Goal: Contribute content: Contribute content

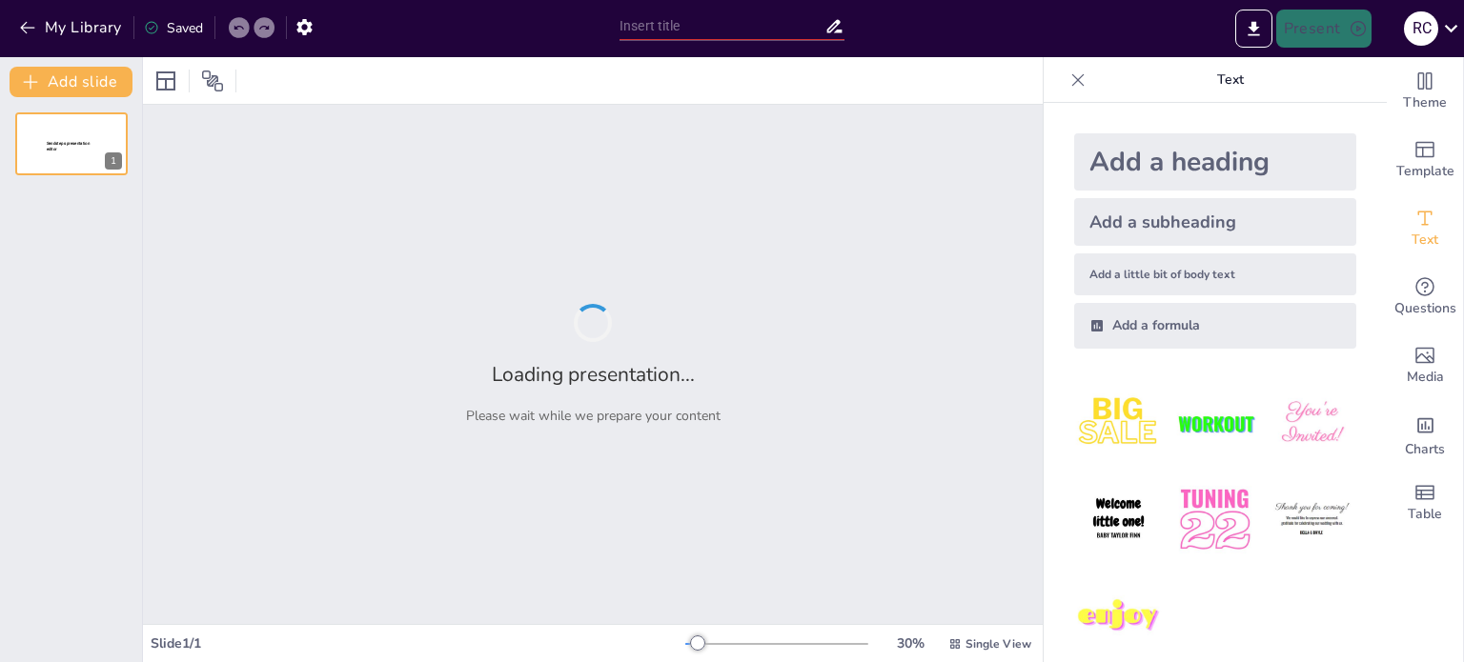
type input "Enfoque Efectivo de Infecciones Hemoparasitarias en 10 Pasos"
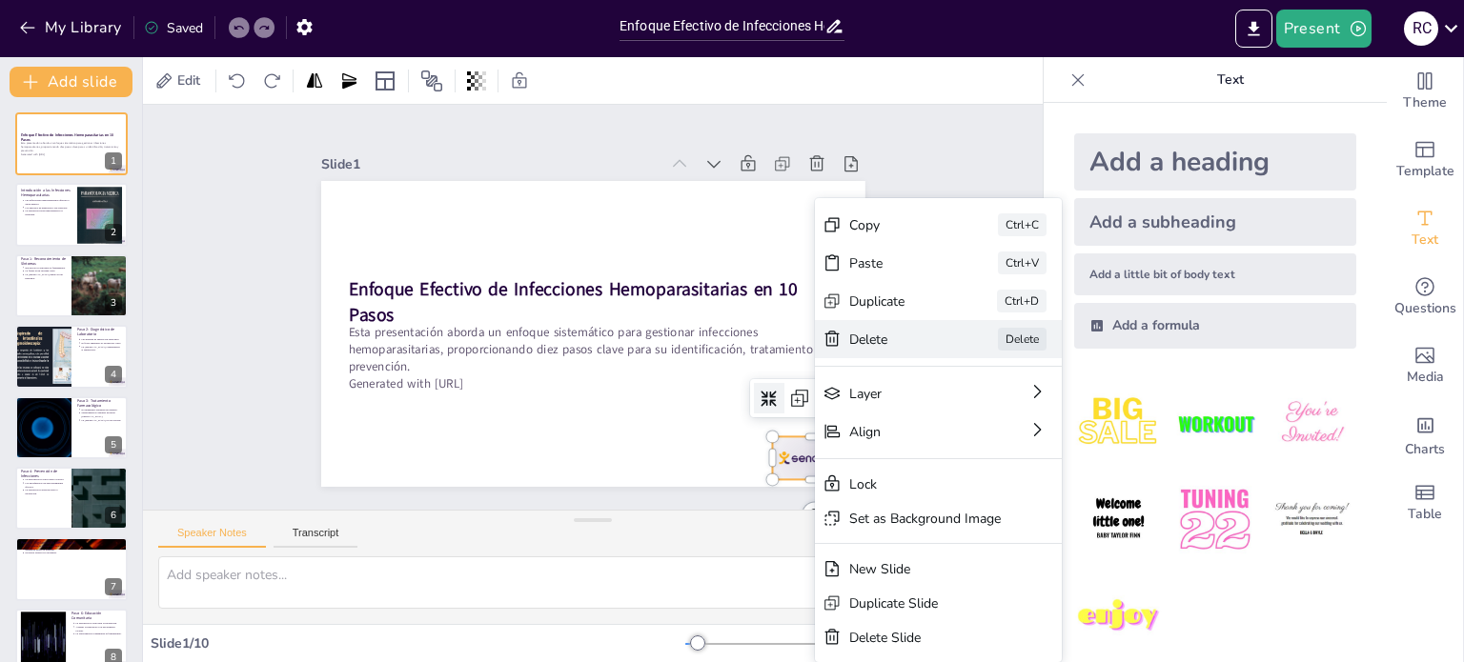
click at [913, 618] on div "Delete" at bounding box center [912, 649] width 92 height 63
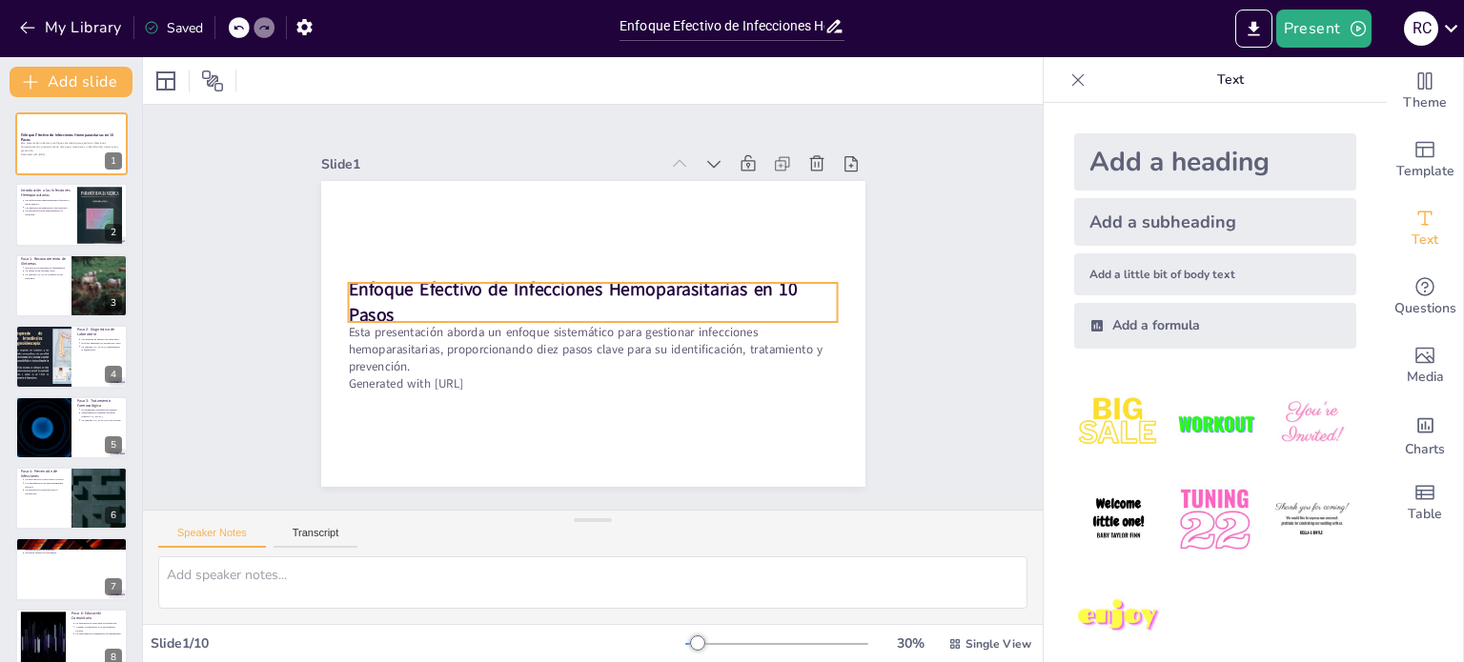
click at [579, 296] on p "Enfoque Efectivo de Infecciones Hemoparasitarias en 10 Pasos" at bounding box center [594, 303] width 481 height 200
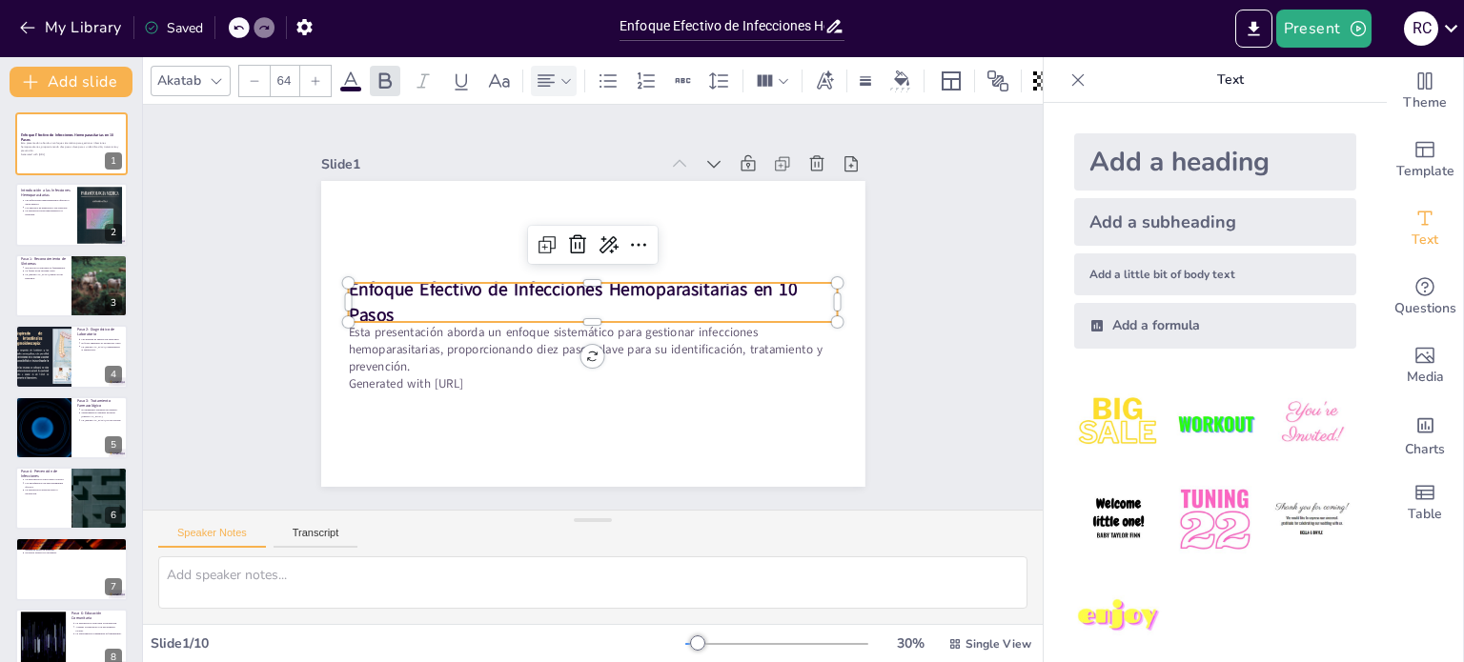
click at [572, 71] on div at bounding box center [554, 81] width 46 height 31
click at [587, 137] on icon at bounding box center [591, 137] width 23 height 23
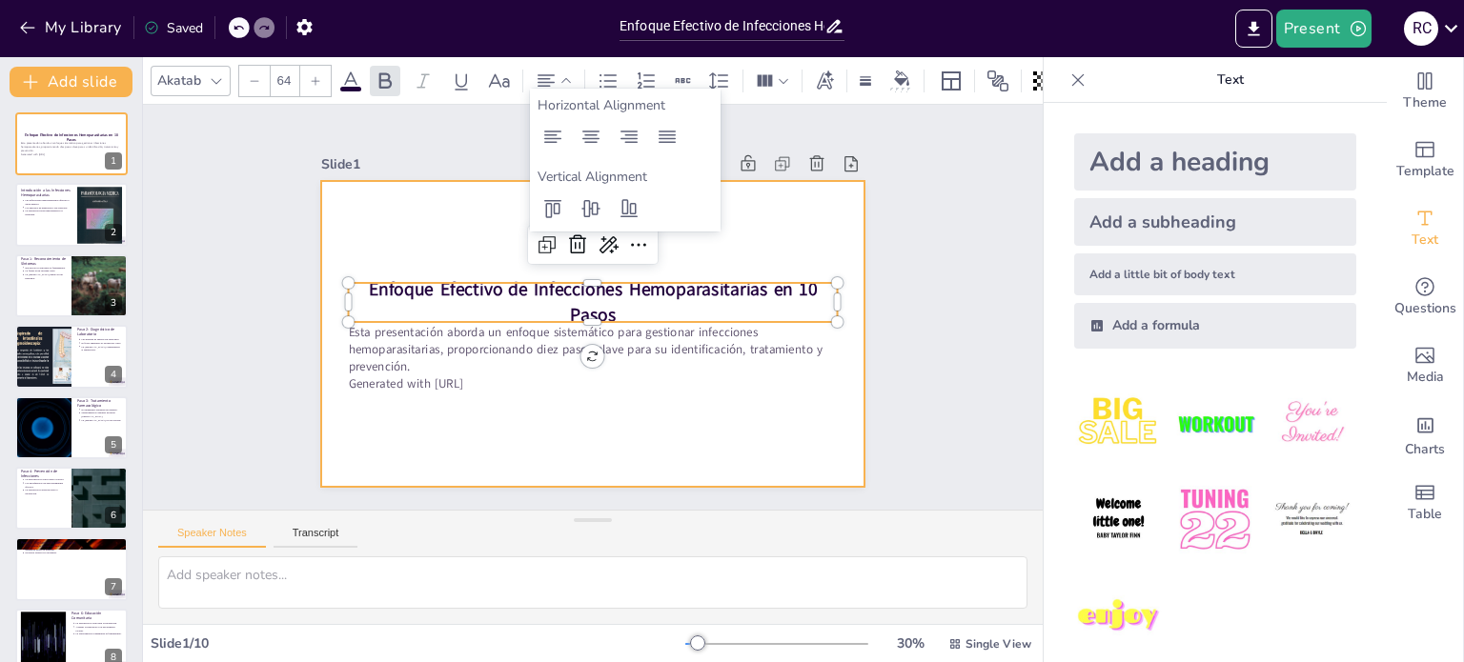
click at [759, 212] on div at bounding box center [582, 331] width 621 height 500
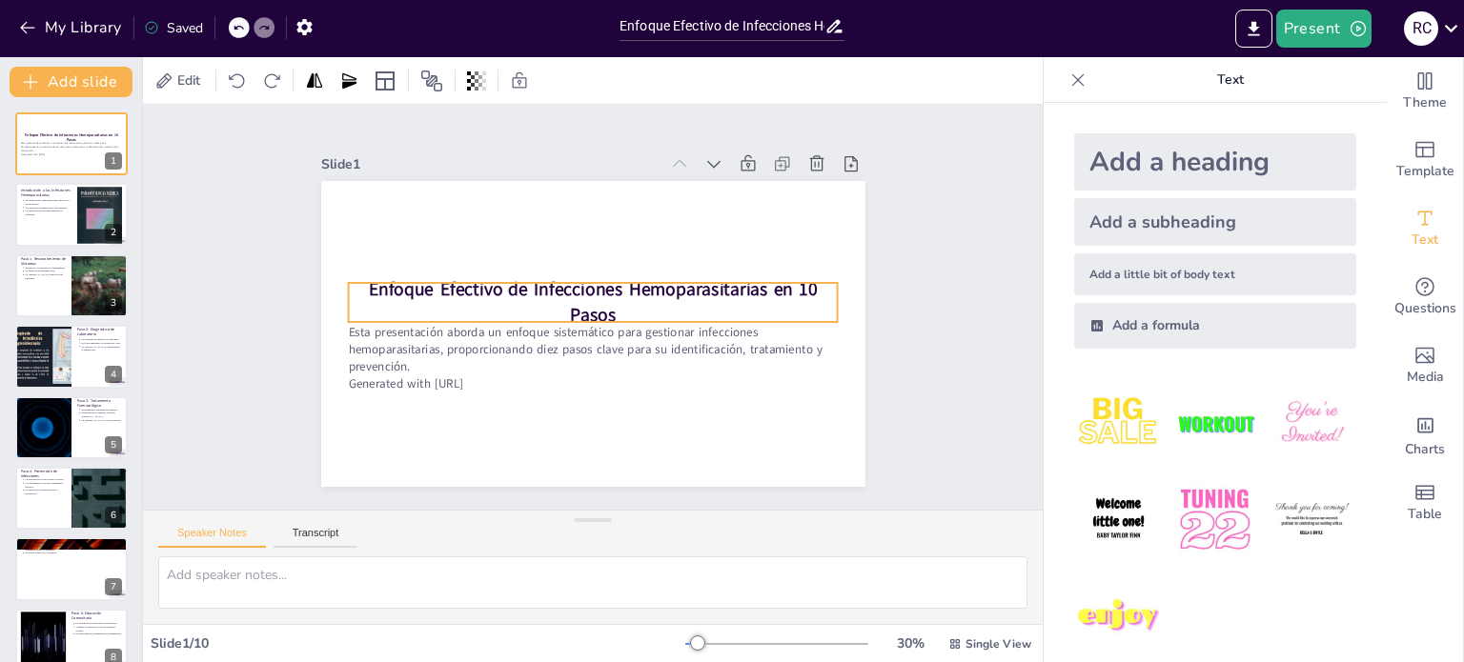
click at [783, 288] on strong "Enfoque Efectivo de Infecciones Hemoparasitarias en 10 Pasos" at bounding box center [598, 291] width 435 height 162
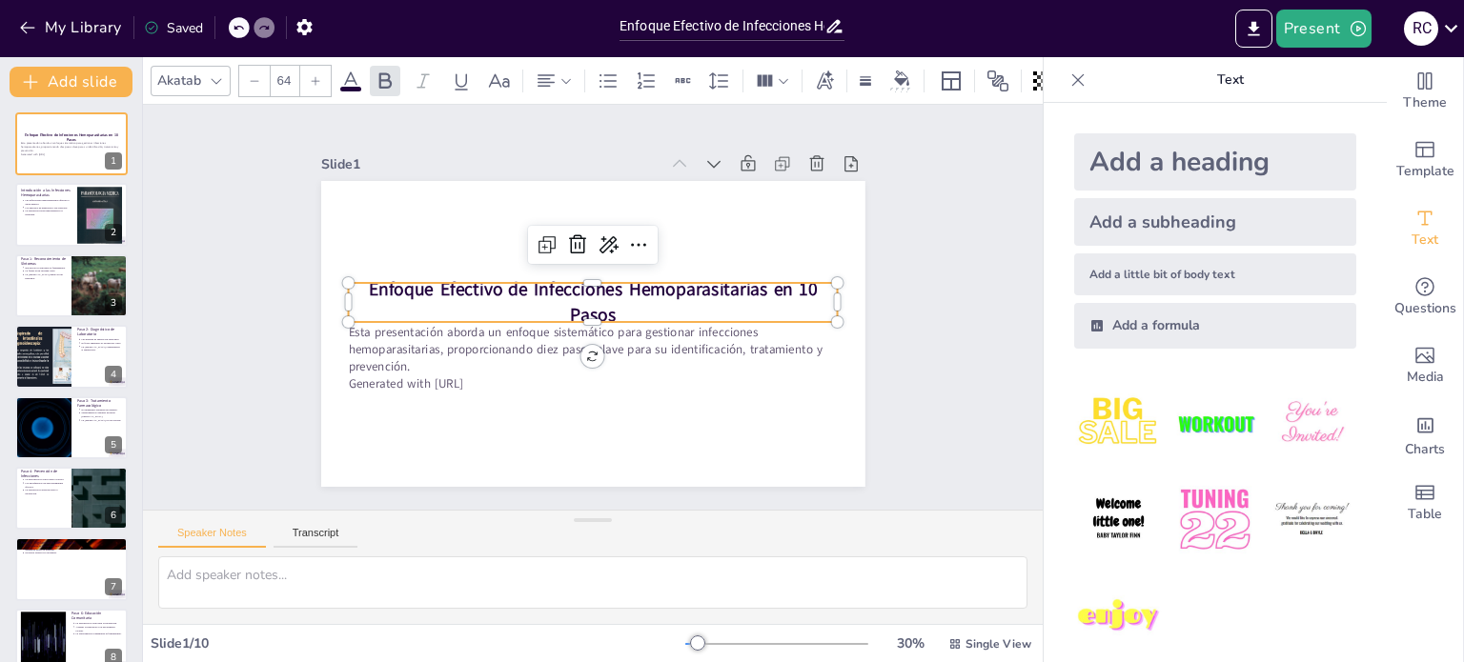
click at [770, 278] on strong "Enfoque Efectivo de Infecciones Hemoparasitarias en 10 Pasos" at bounding box center [597, 290] width 444 height 117
click at [743, 278] on strong "Enfoque Efectivo de Infecciones Hemoparasitarias en 10 Pasos" at bounding box center [597, 290] width 444 height 117
click at [740, 295] on p "Enfoque Efectivo de Infecciones Hemoparasitarias en 10 Pasos" at bounding box center [593, 303] width 489 height 152
click at [671, 297] on p "Enfoque Efectivo de Infecciones Hemoparasitarias en 10 Pasos" at bounding box center [595, 303] width 468 height 246
click at [598, 285] on strong "Enfoque Efectivo de Infecciones Hemoparasitarias en 10 Pasos" at bounding box center [598, 291] width 435 height 162
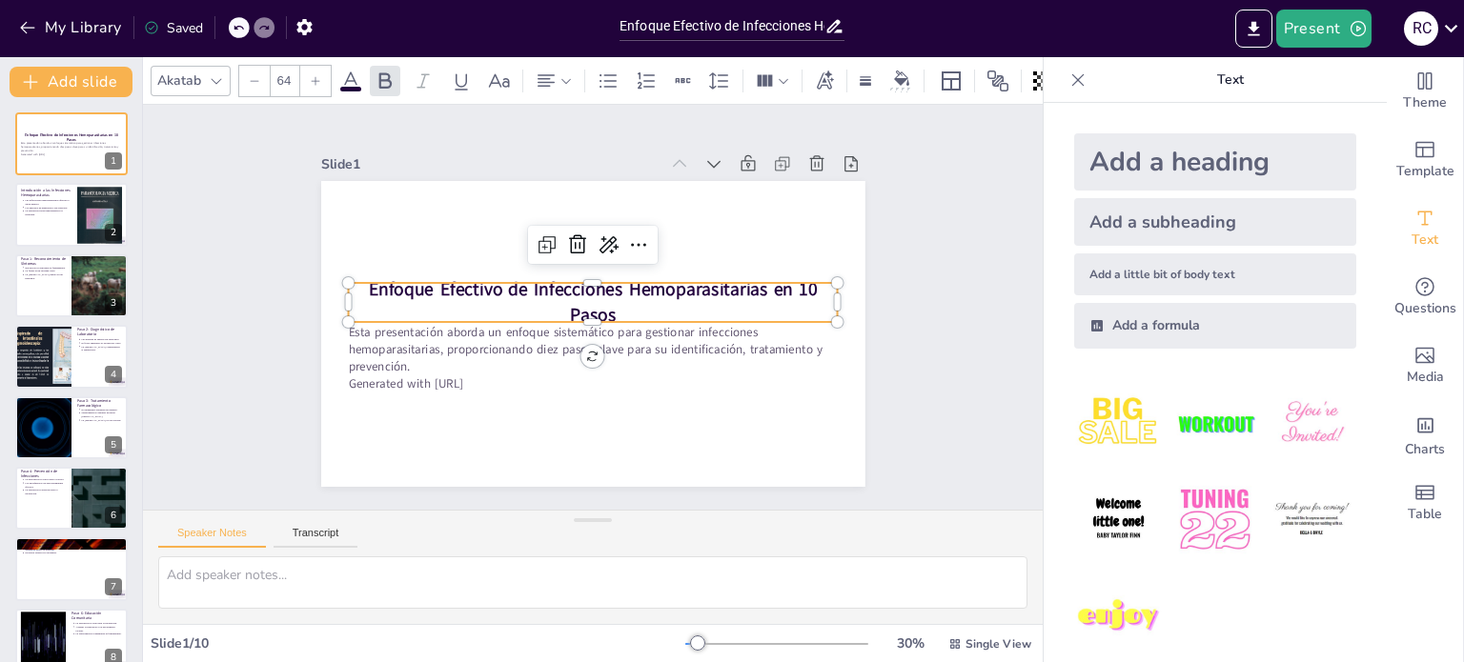
click at [820, 305] on p "Enfoque Efectivo de Infecciones Hemoparasitarias en 10 Pasos" at bounding box center [593, 303] width 489 height 152
click at [316, 75] on icon at bounding box center [315, 80] width 11 height 11
click at [249, 77] on icon at bounding box center [254, 80] width 11 height 11
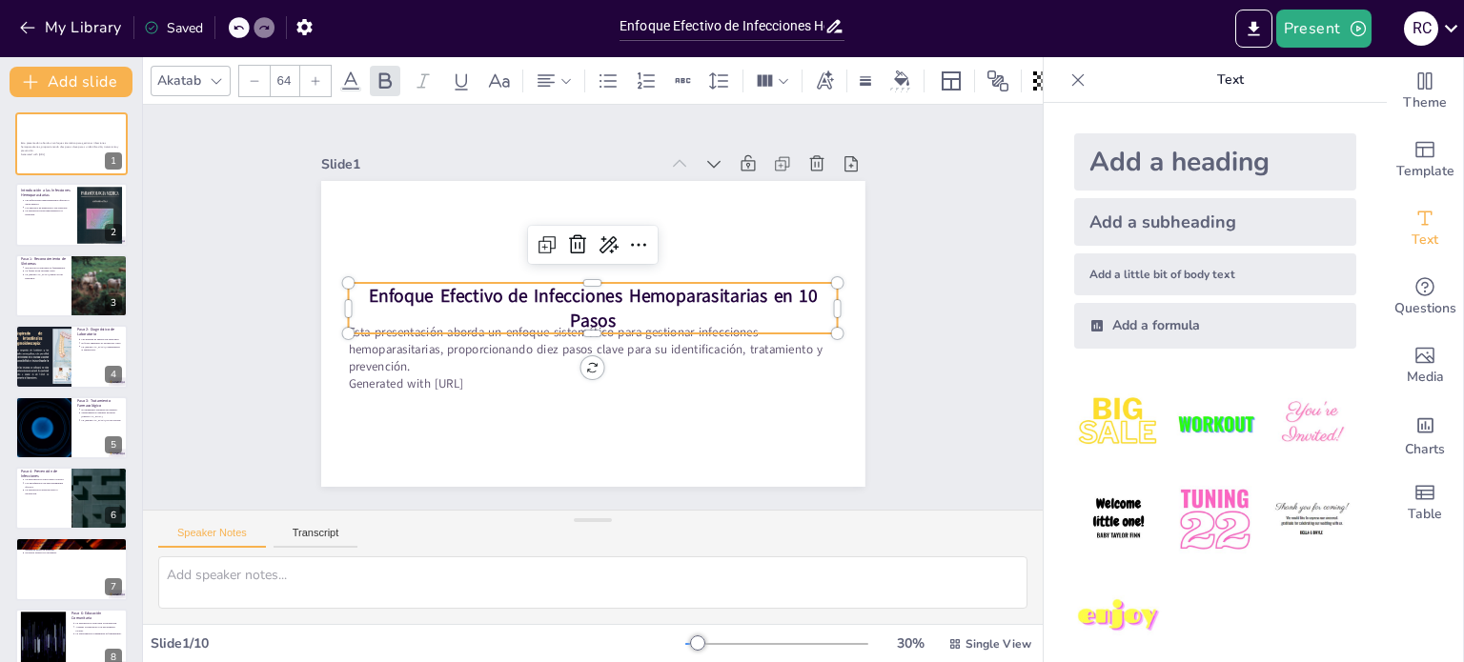
click at [249, 77] on icon at bounding box center [254, 80] width 11 height 11
type input "62"
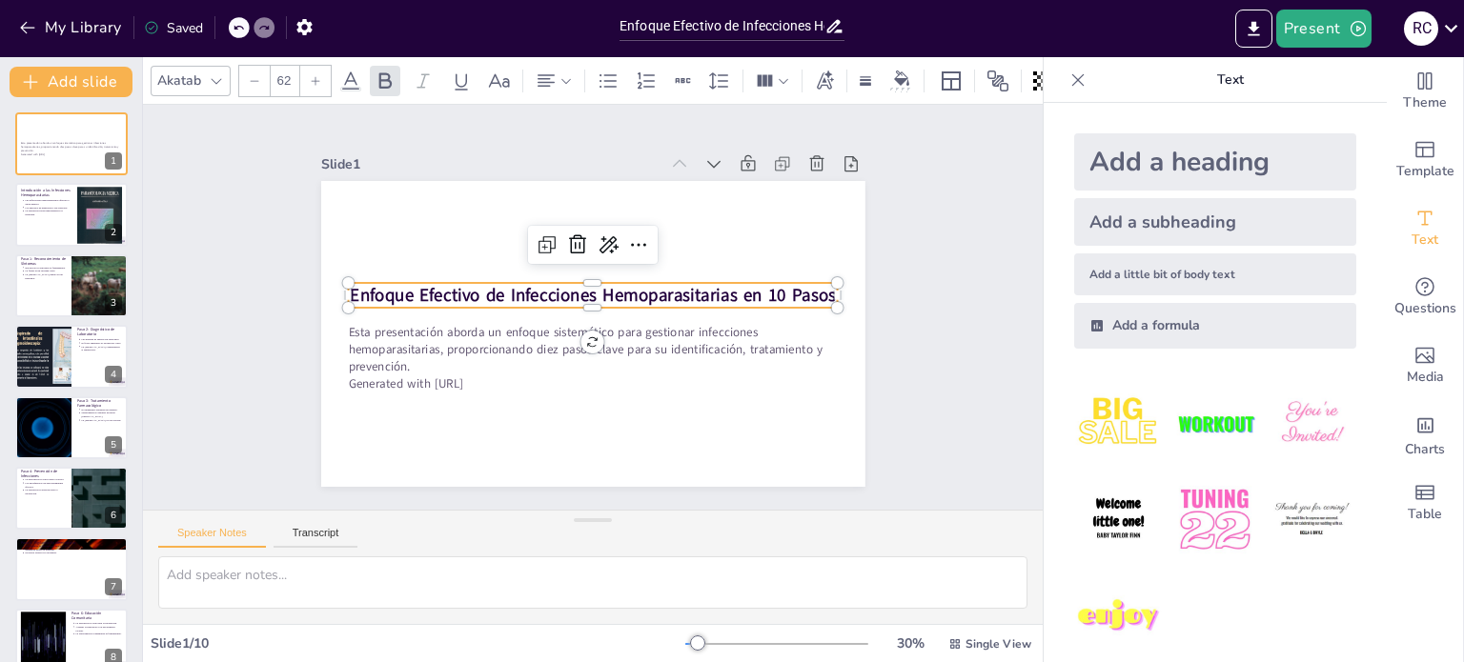
click at [747, 294] on strong "Enfoque Efectivo de Infecciones Hemoparasitarias en 10 Pasos" at bounding box center [597, 296] width 470 height 173
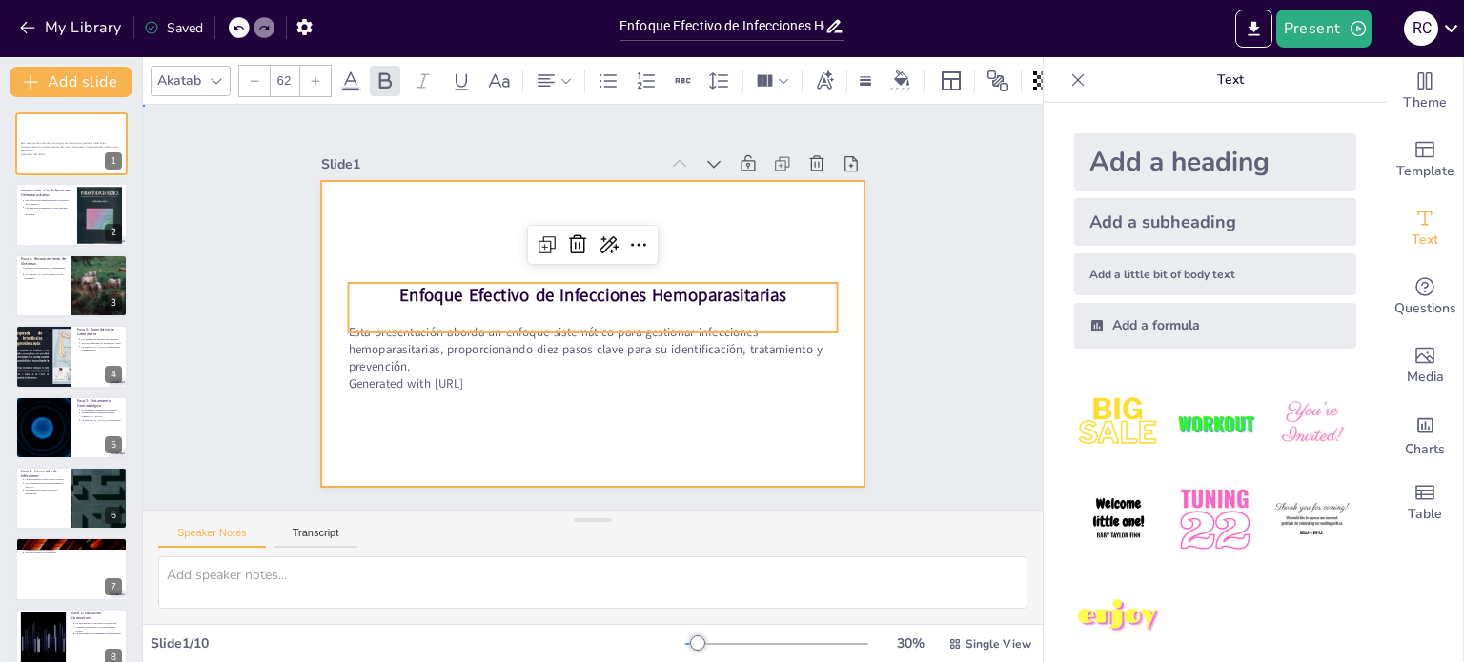
click at [739, 412] on div at bounding box center [593, 334] width 544 height 306
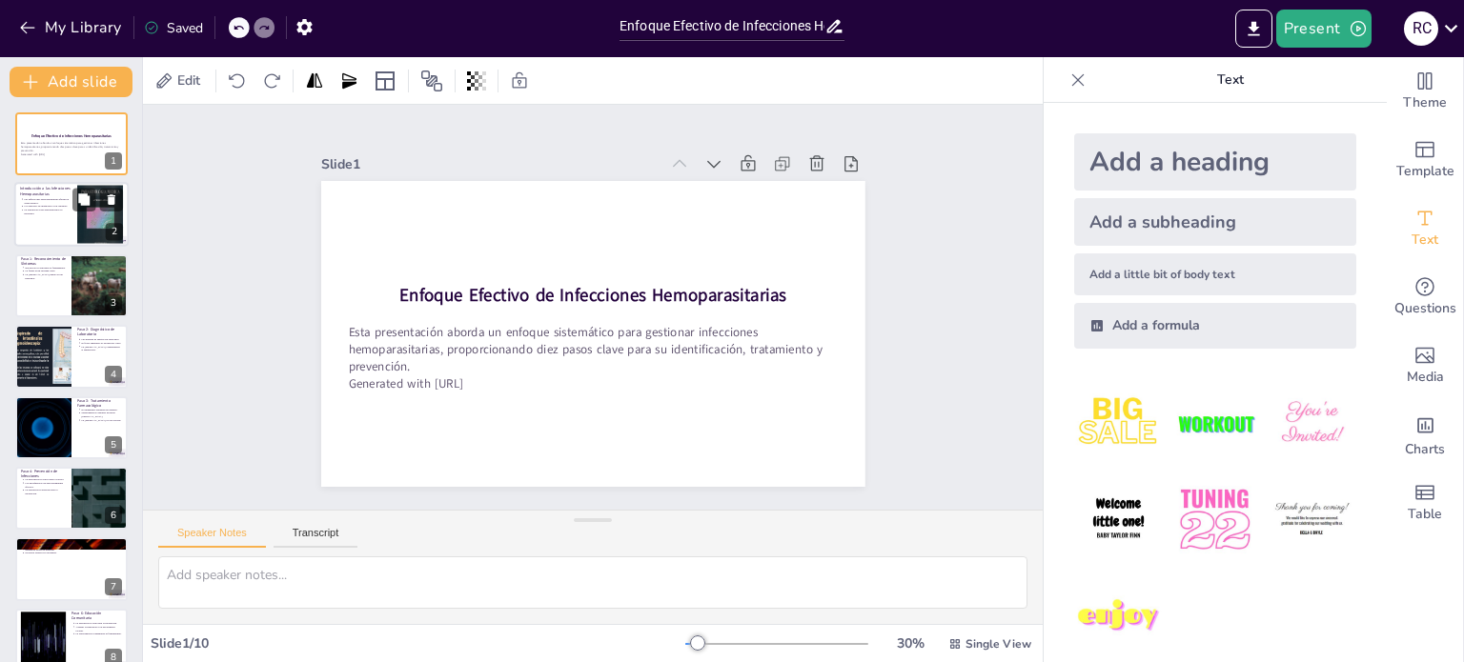
click at [90, 228] on div at bounding box center [100, 215] width 46 height 66
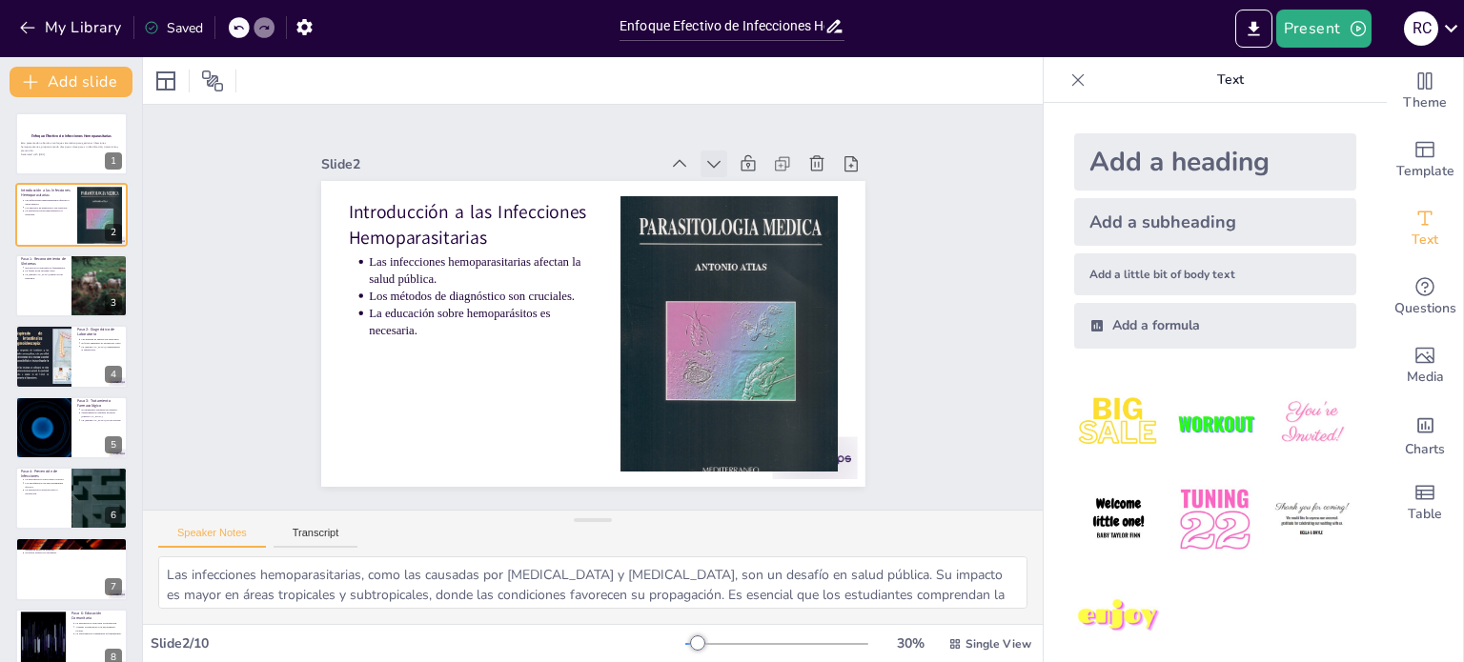
click at [730, 181] on icon at bounding box center [741, 192] width 23 height 23
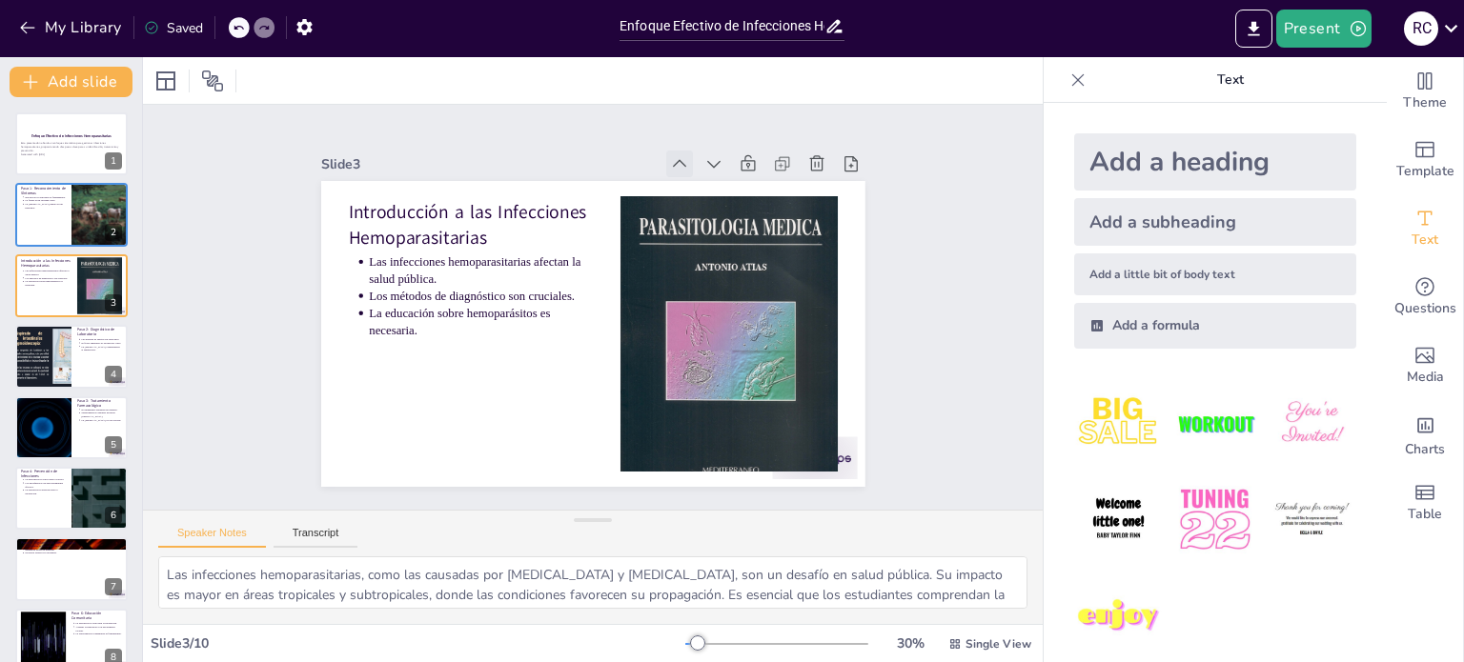
click at [697, 173] on icon at bounding box center [708, 184] width 23 height 23
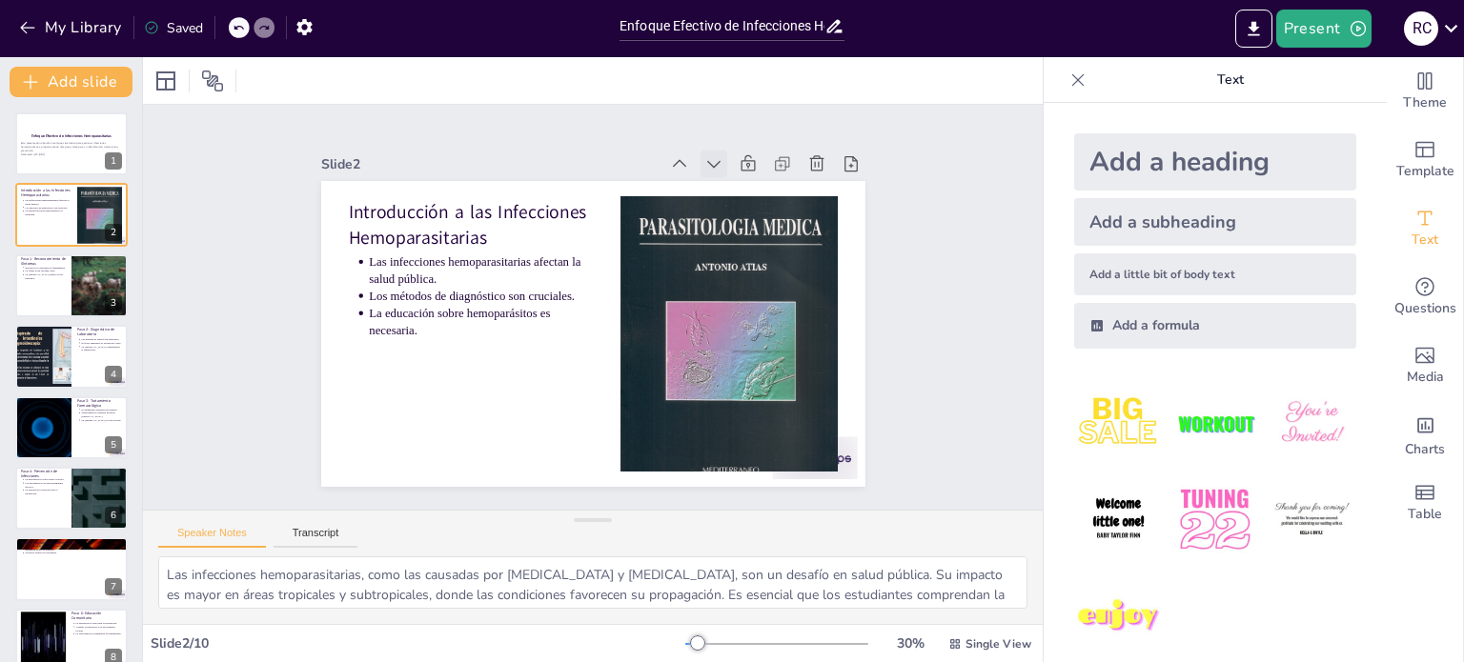
click at [722, 173] on icon at bounding box center [728, 177] width 13 height 9
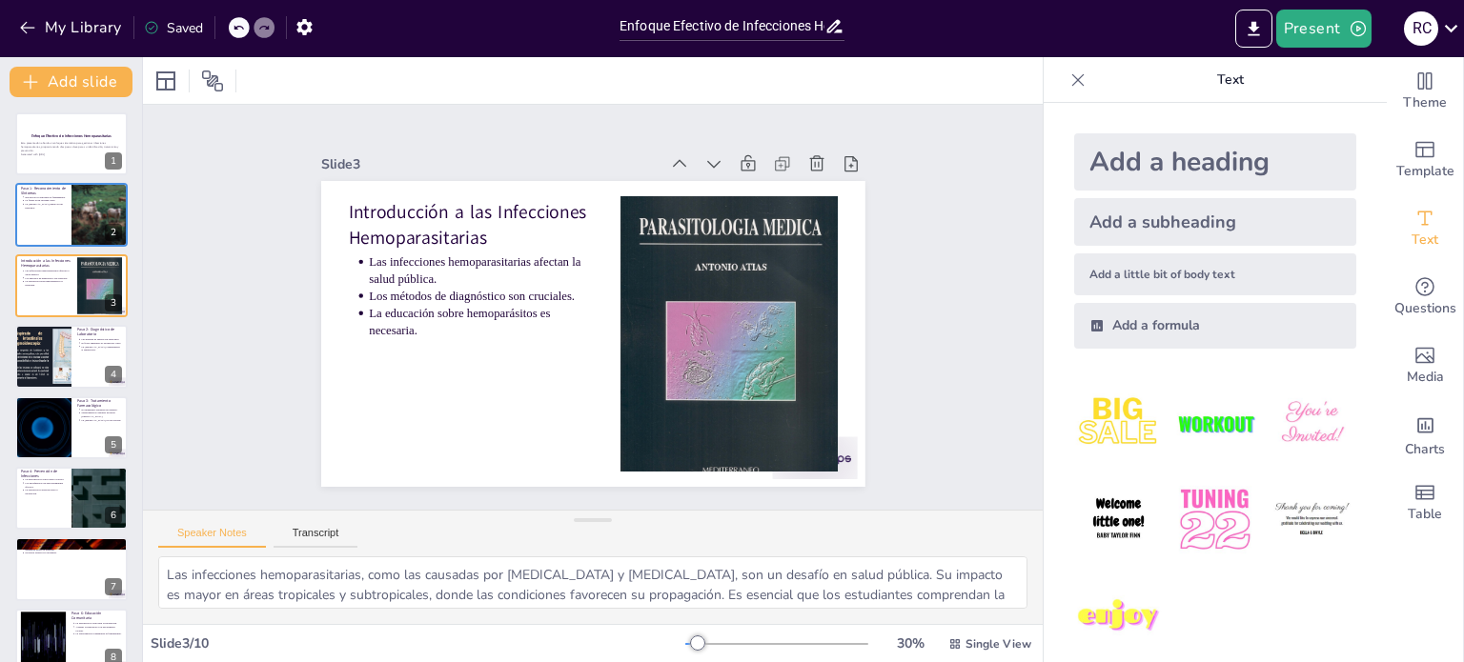
click at [734, 188] on icon at bounding box center [741, 193] width 14 height 10
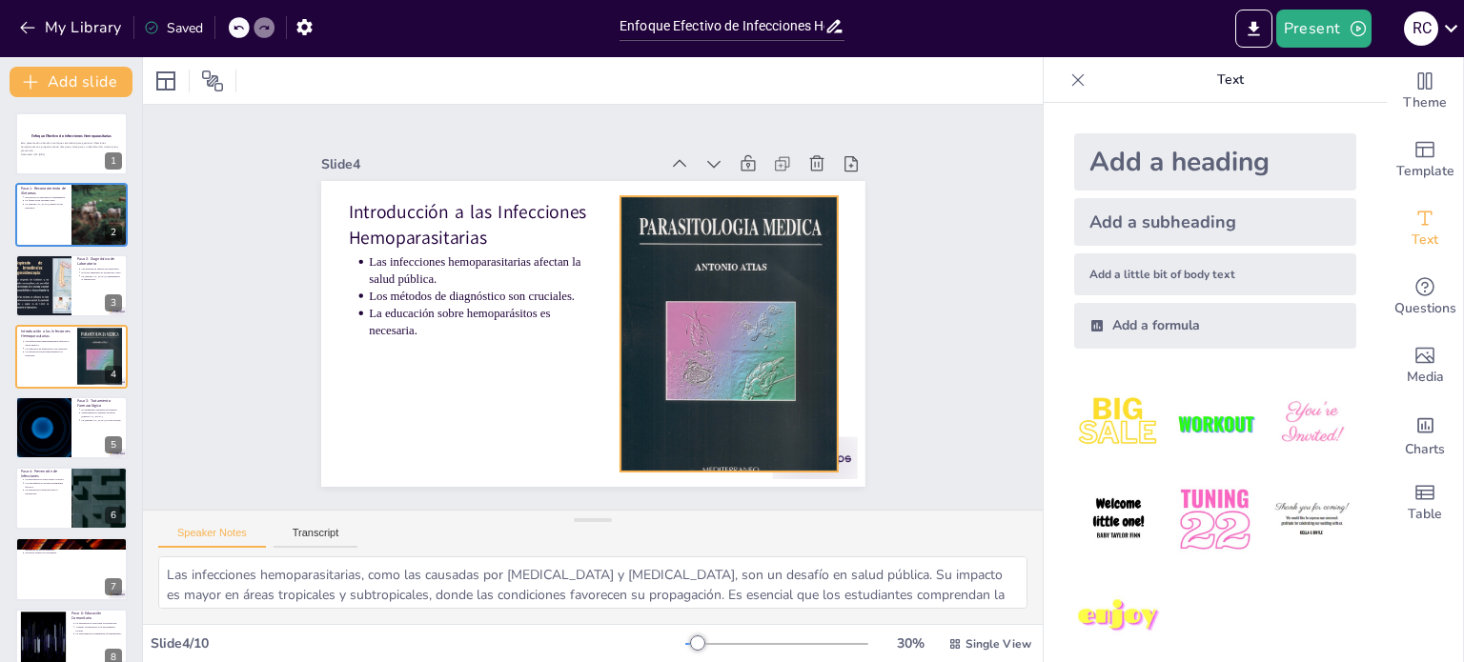
click at [702, 252] on div at bounding box center [719, 362] width 277 height 350
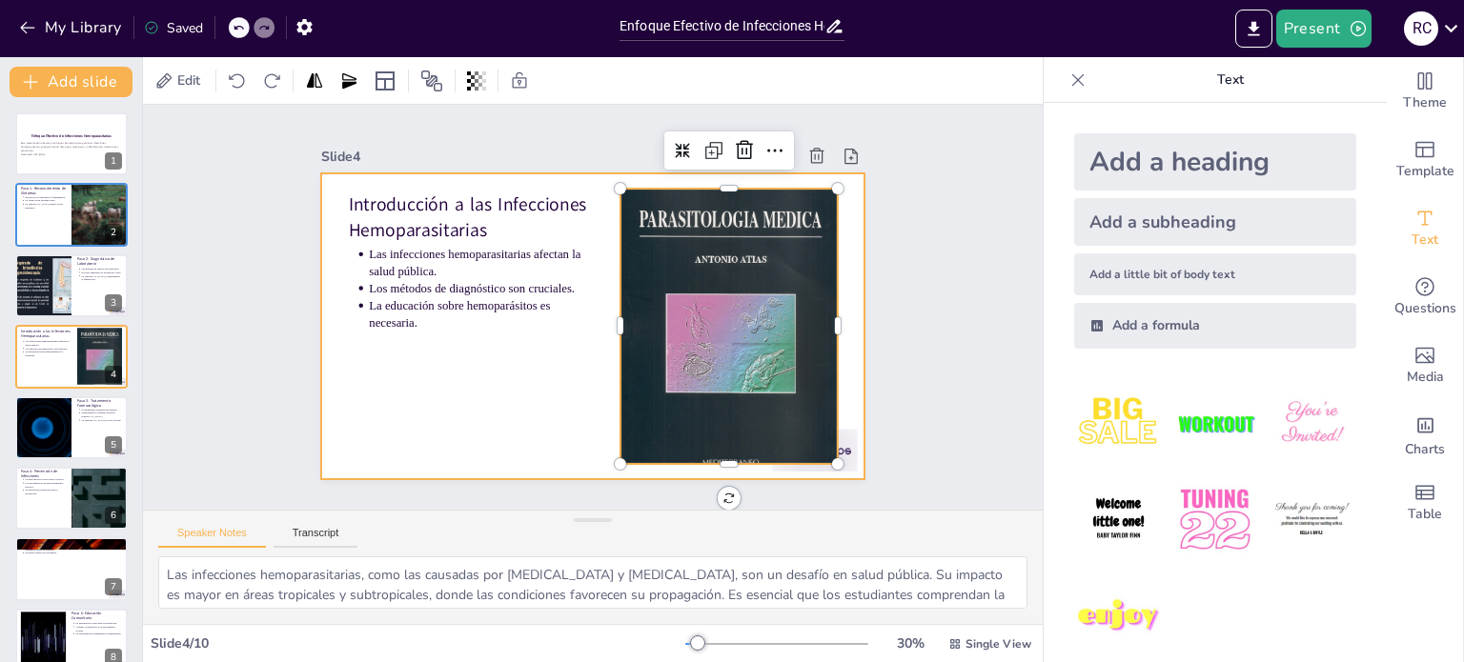
scroll to position [14, 0]
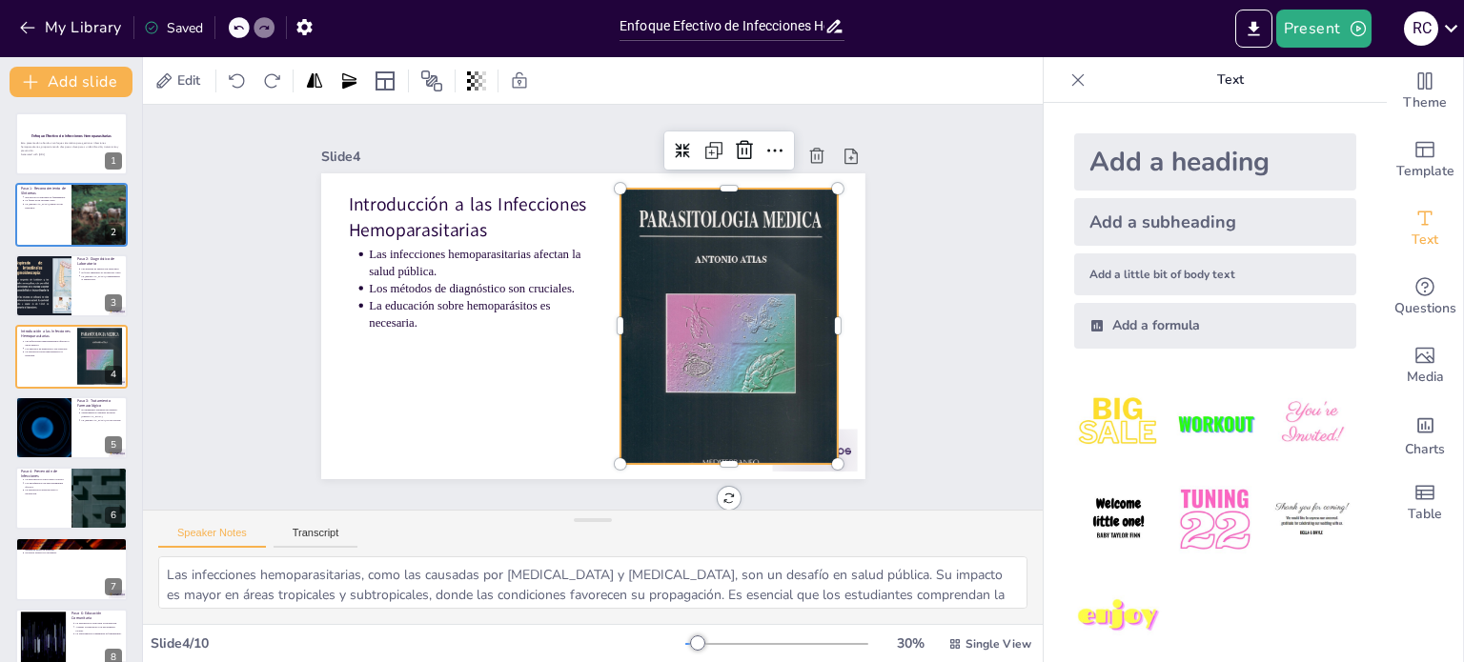
click at [587, 136] on div "Slide 4" at bounding box center [523, 138] width 335 height 88
click at [885, 303] on div "Slide 1 Enfoque Efectivo de Infecciones Hemoparasitarias Esta presentación abor…" at bounding box center [594, 299] width 711 height 487
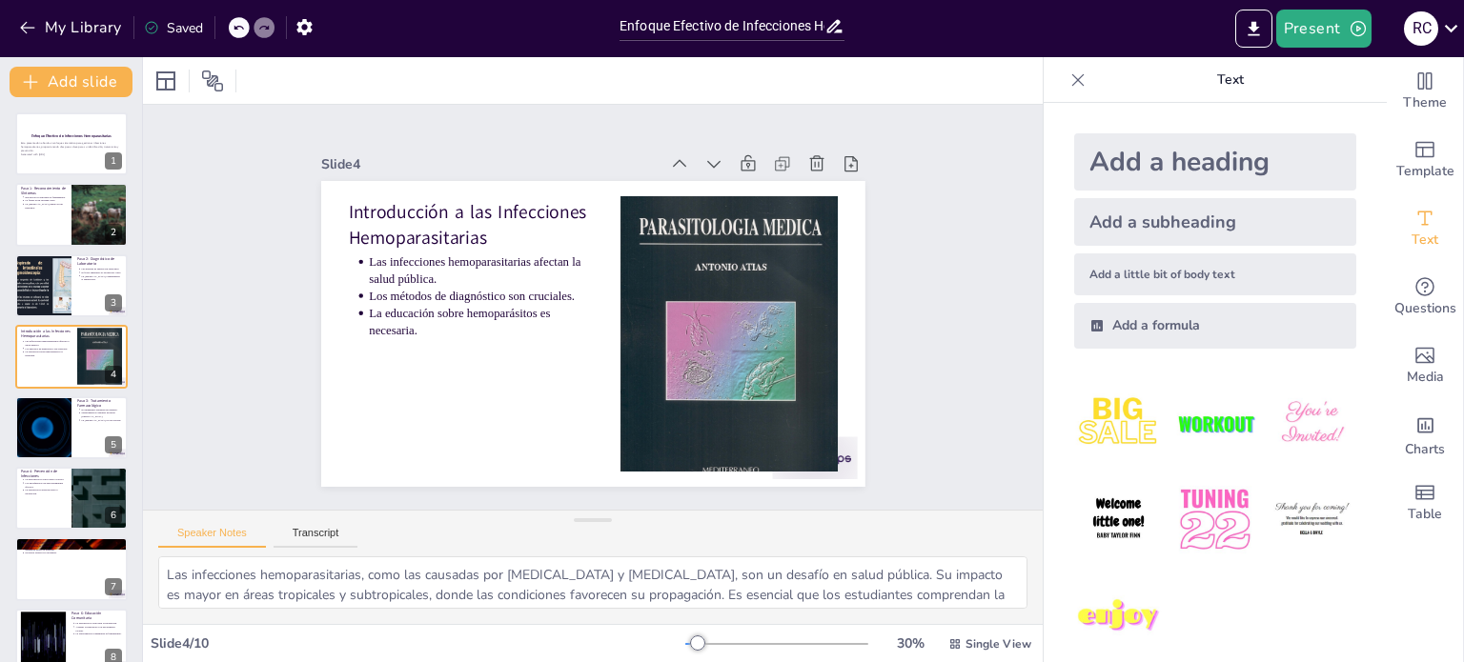
scroll to position [0, 0]
click at [730, 181] on icon at bounding box center [741, 192] width 23 height 23
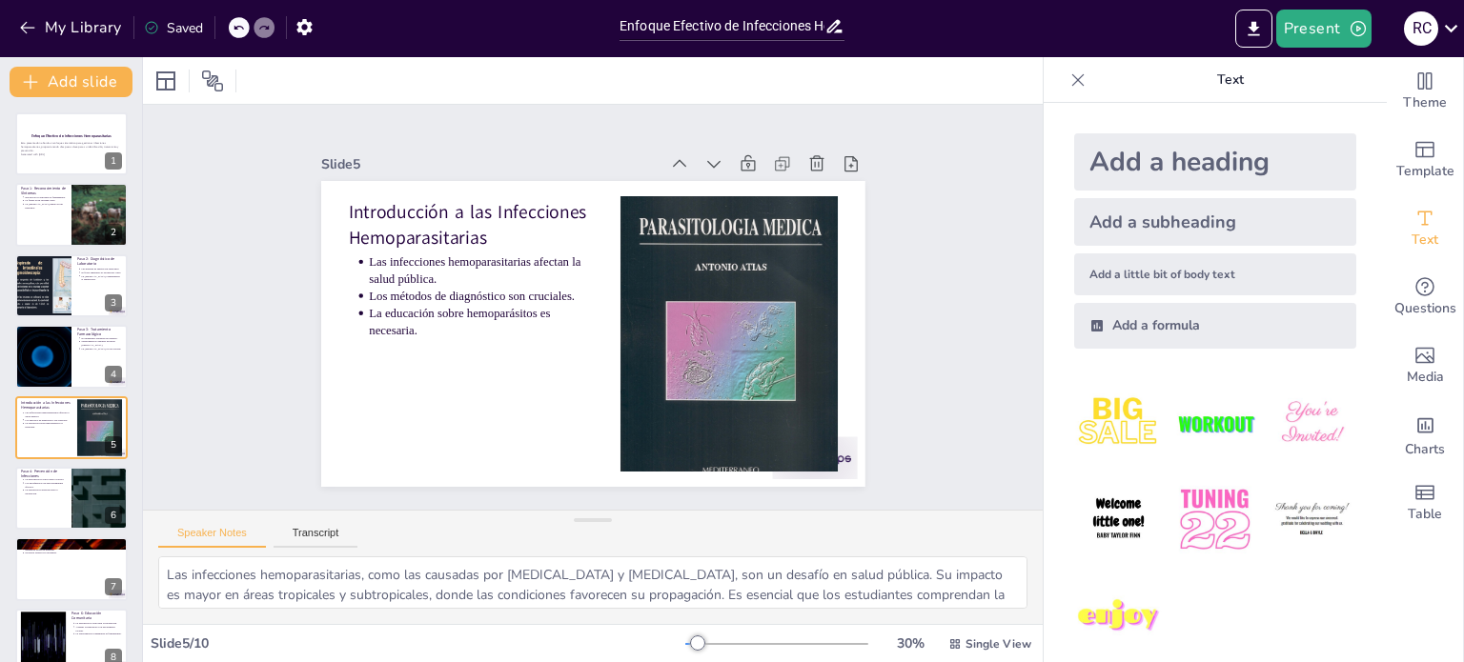
click at [730, 181] on icon at bounding box center [741, 192] width 23 height 23
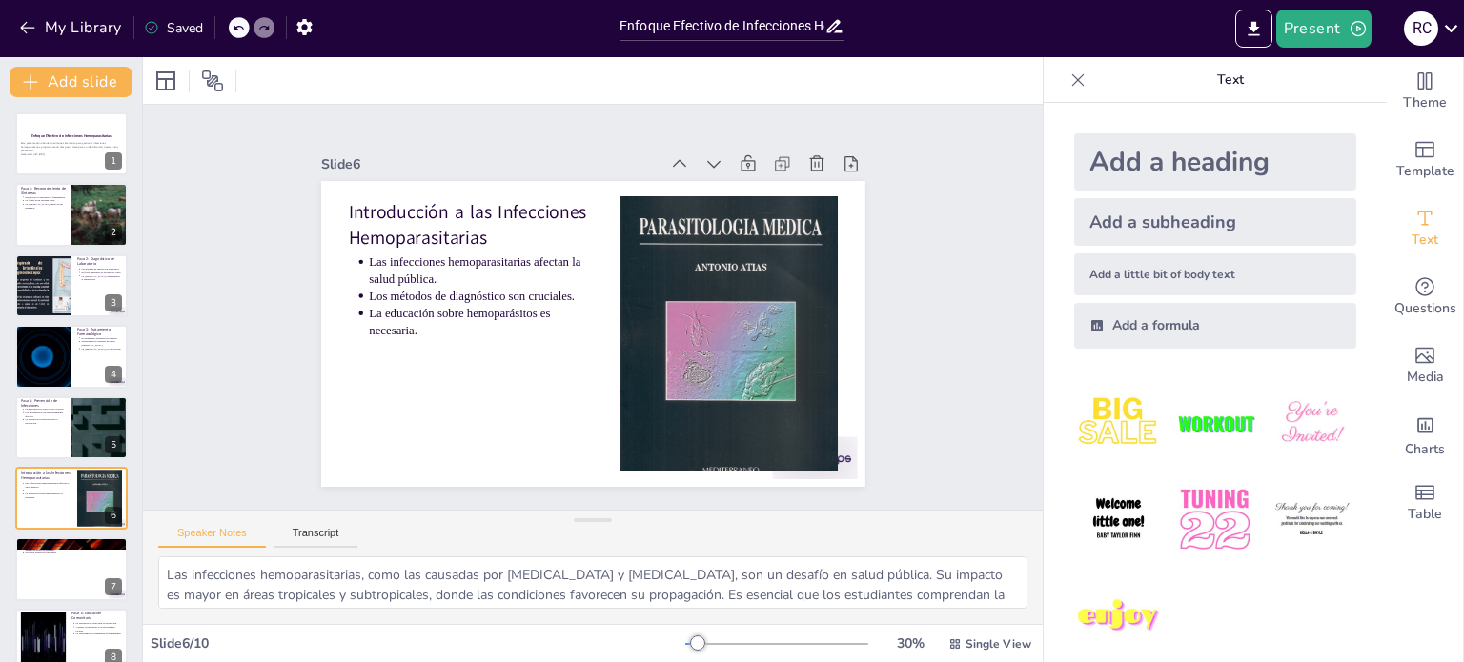
click at [730, 181] on icon at bounding box center [741, 192] width 23 height 23
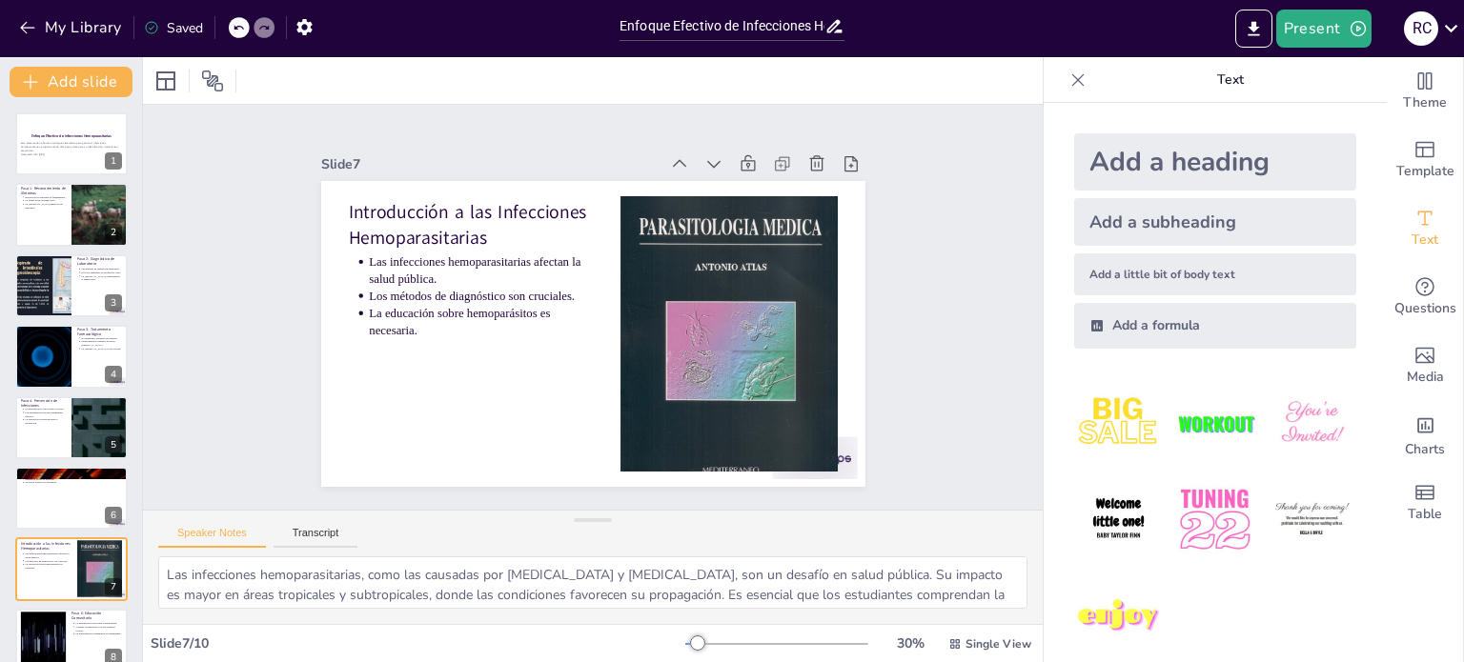
click at [741, 196] on icon at bounding box center [753, 208] width 24 height 24
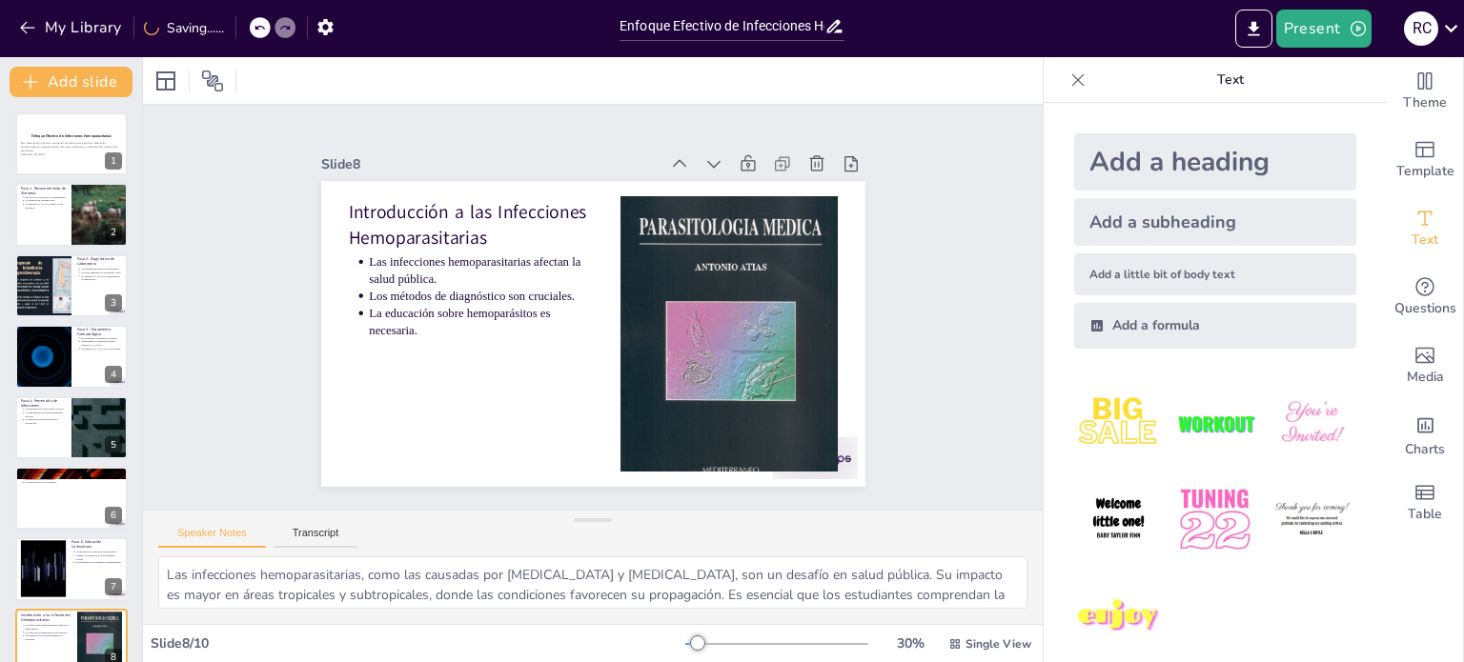
click at [704, 154] on icon at bounding box center [713, 163] width 19 height 19
click at [730, 181] on icon at bounding box center [741, 192] width 23 height 23
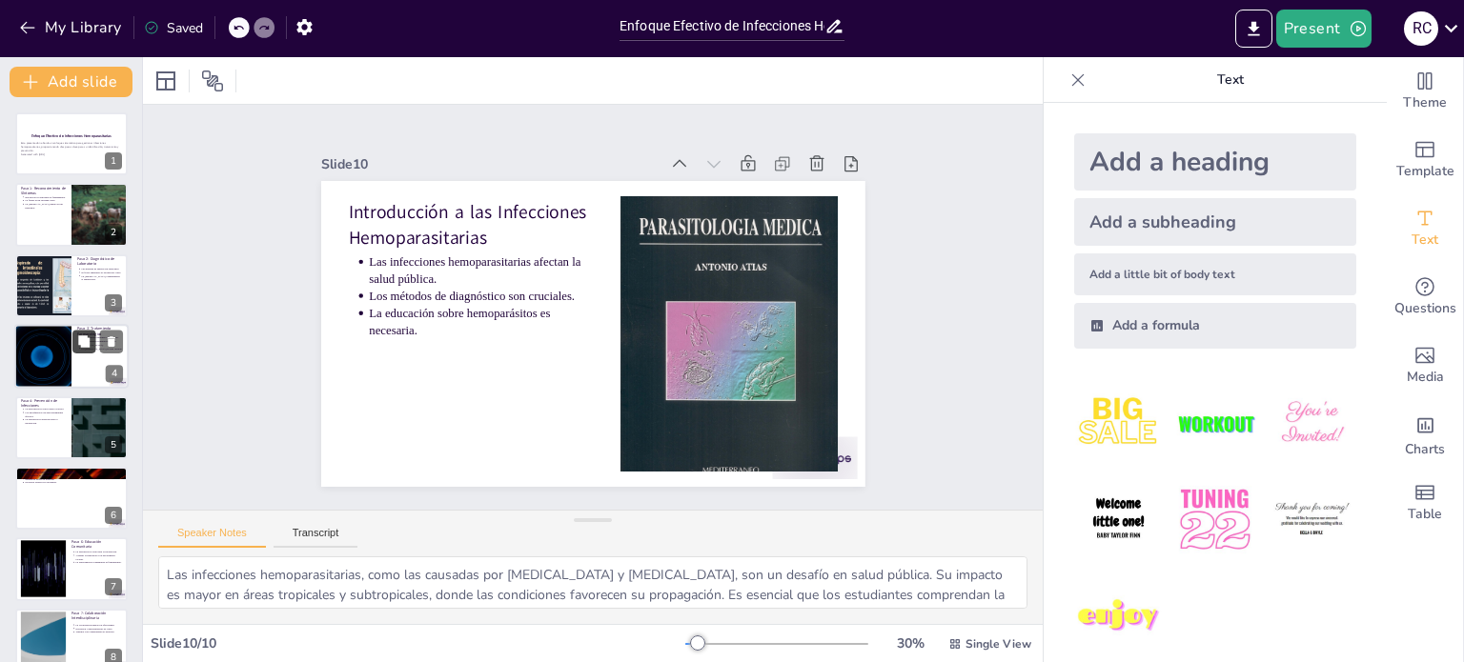
click at [77, 341] on icon at bounding box center [83, 342] width 13 height 13
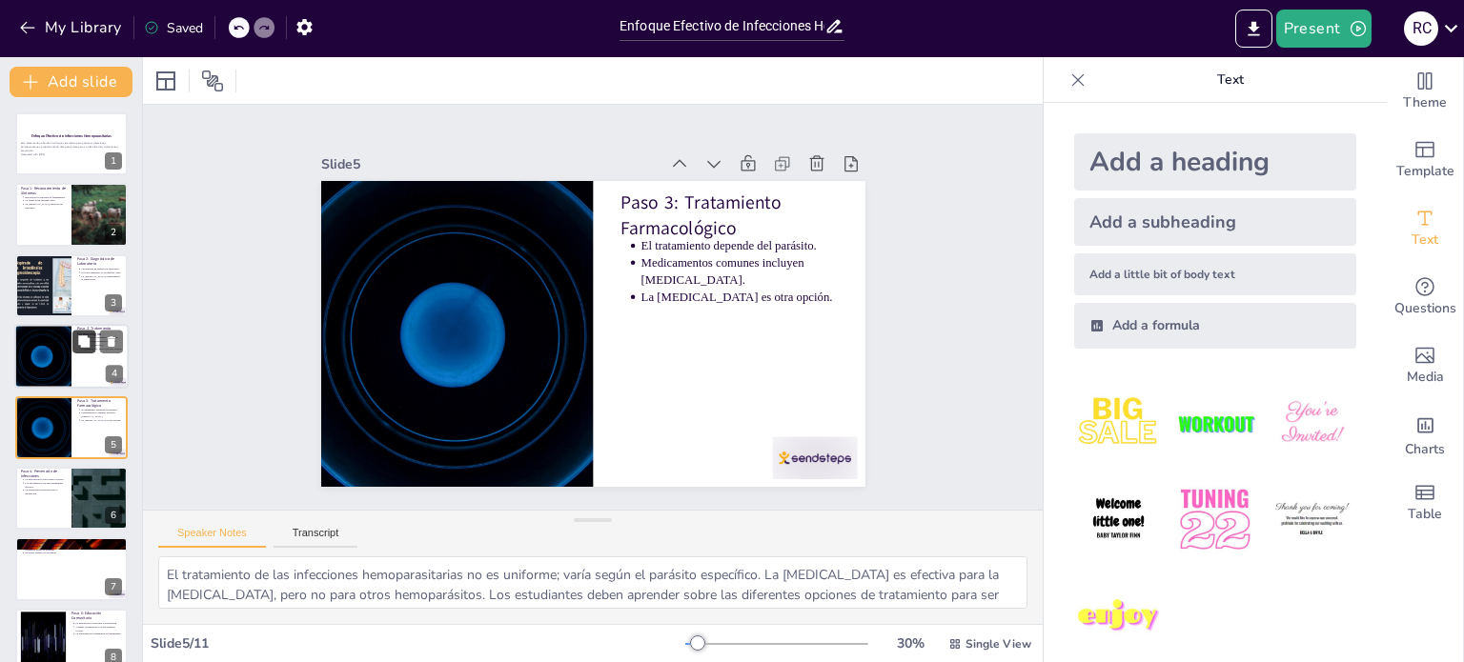
scroll to position [48, 0]
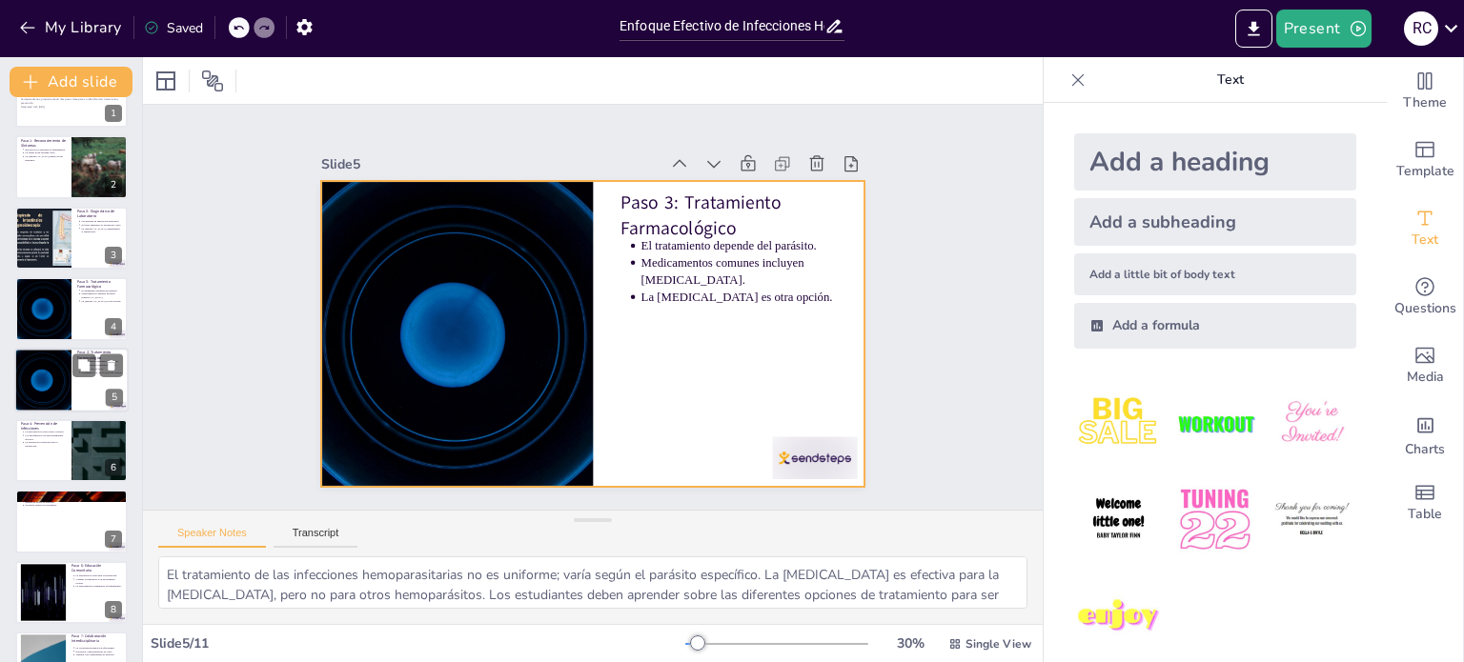
click at [83, 401] on div at bounding box center [71, 380] width 114 height 65
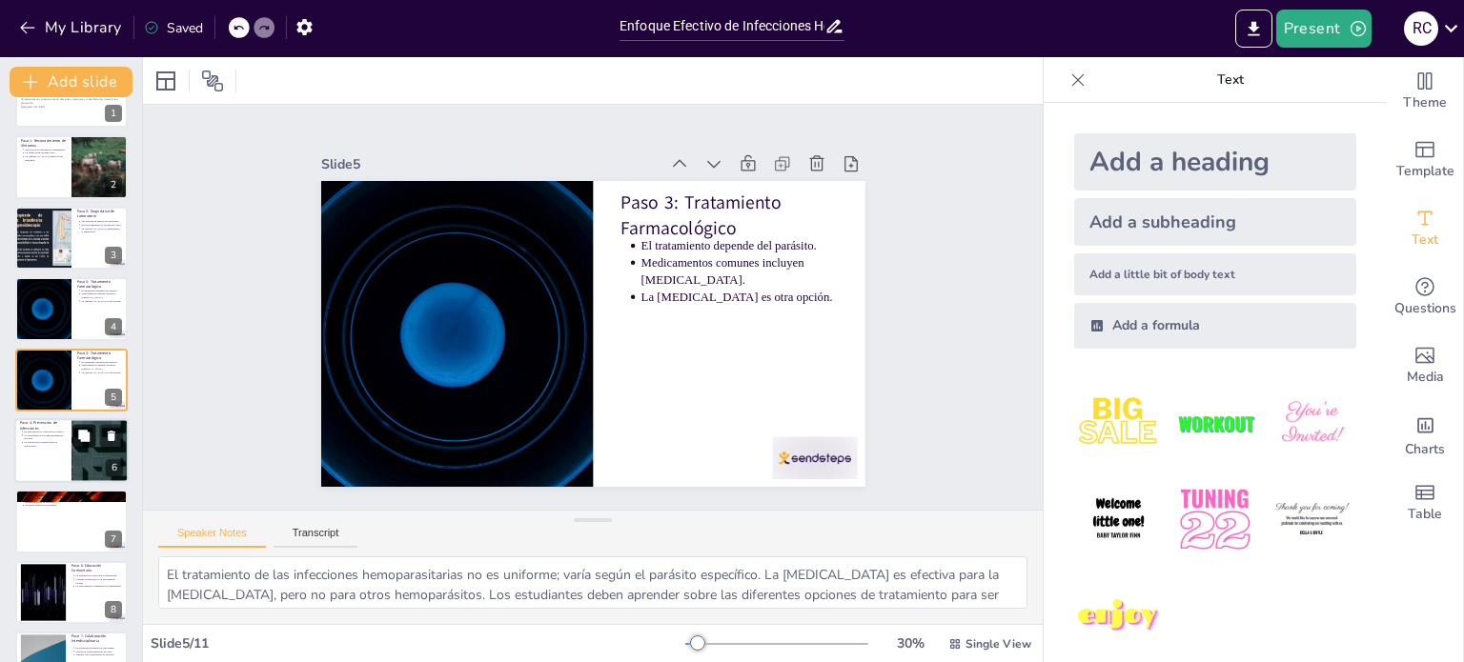
click at [78, 438] on icon at bounding box center [83, 435] width 13 height 13
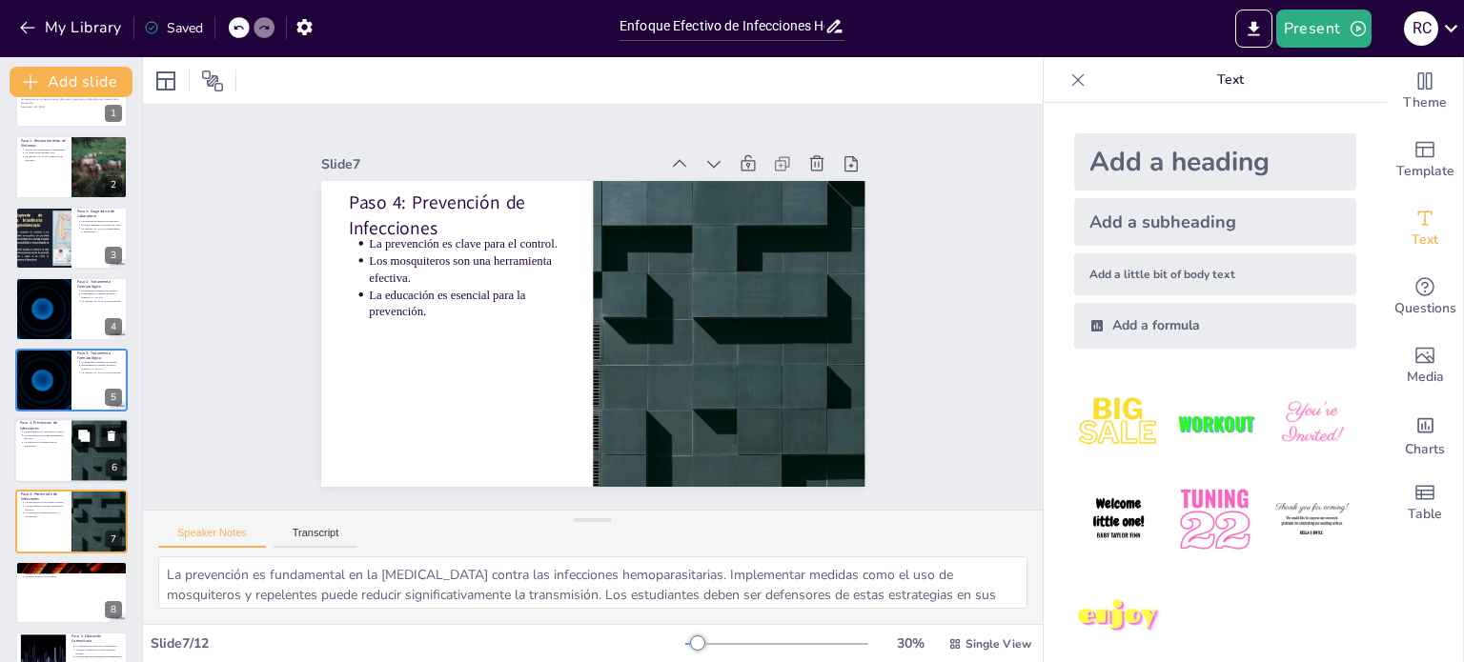
scroll to position [190, 0]
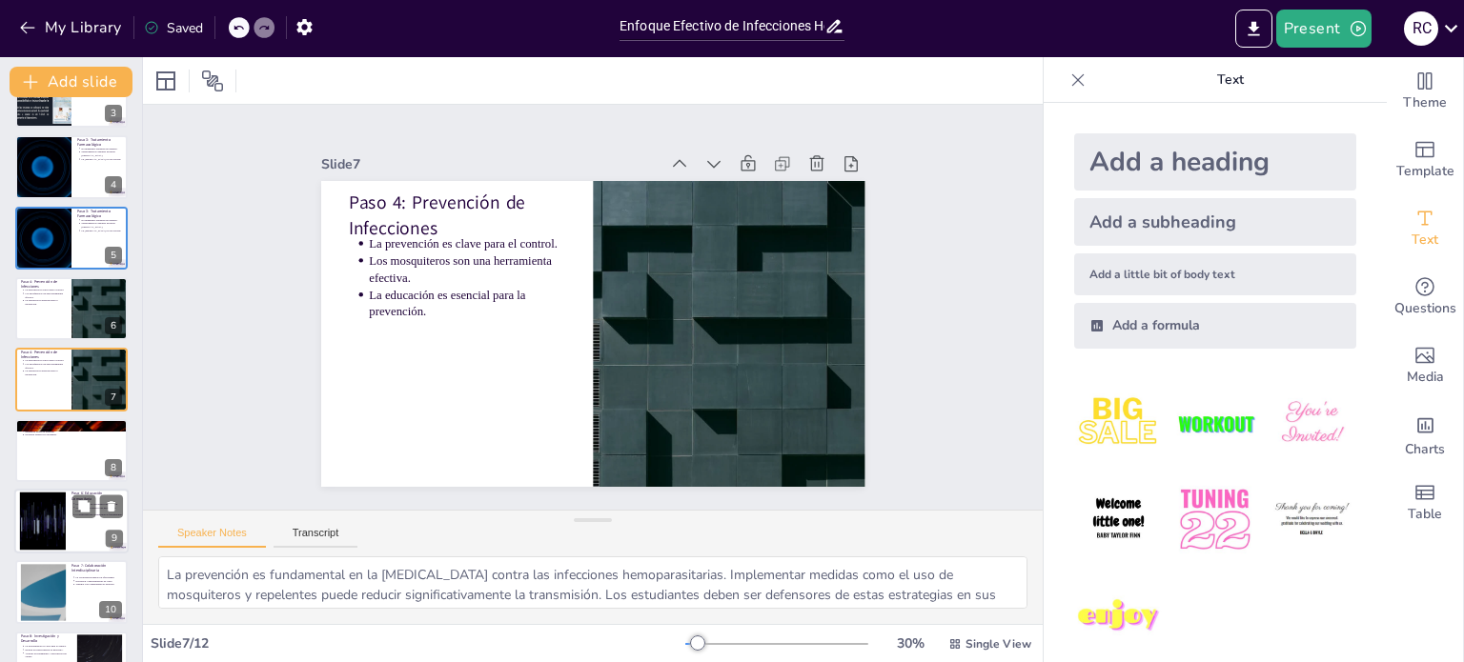
click at [59, 522] on div at bounding box center [42, 522] width 103 height 58
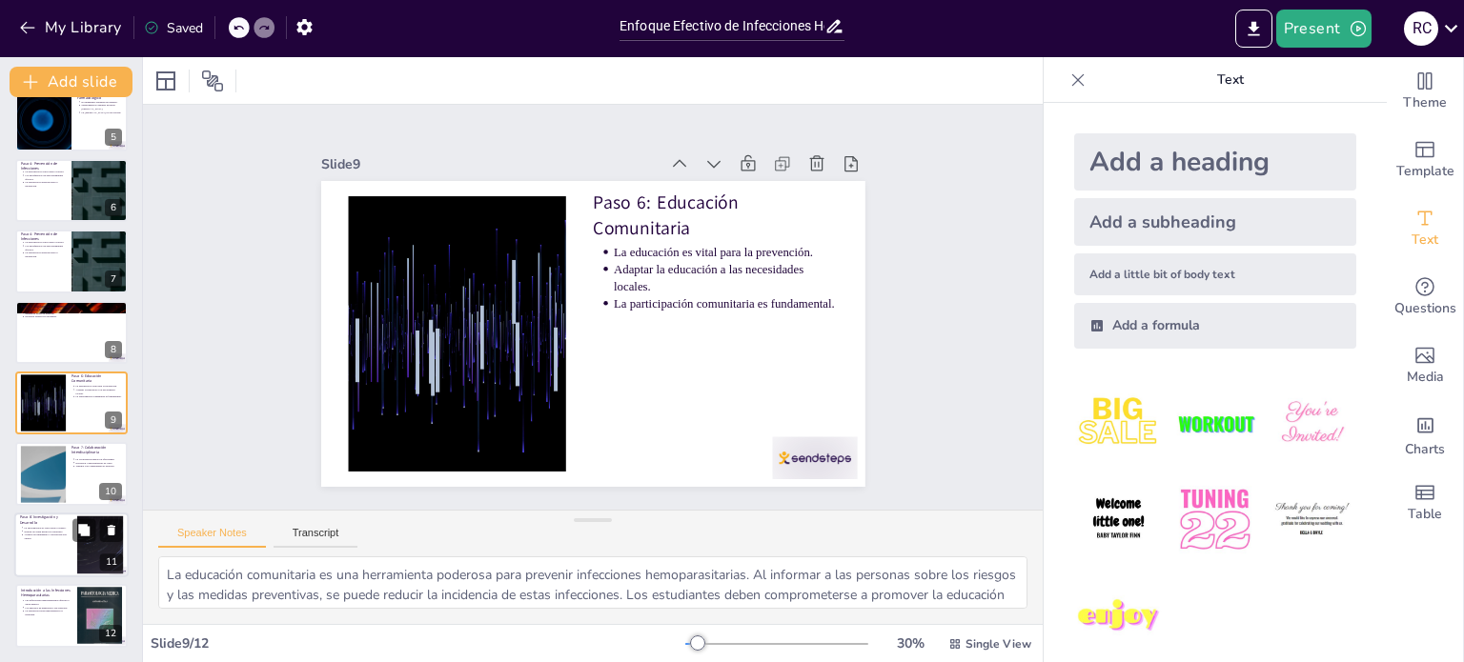
click at [51, 547] on div at bounding box center [71, 545] width 114 height 65
type textarea "La investigación en nuevas terapias y vacunas es crucial para el control de inf…"
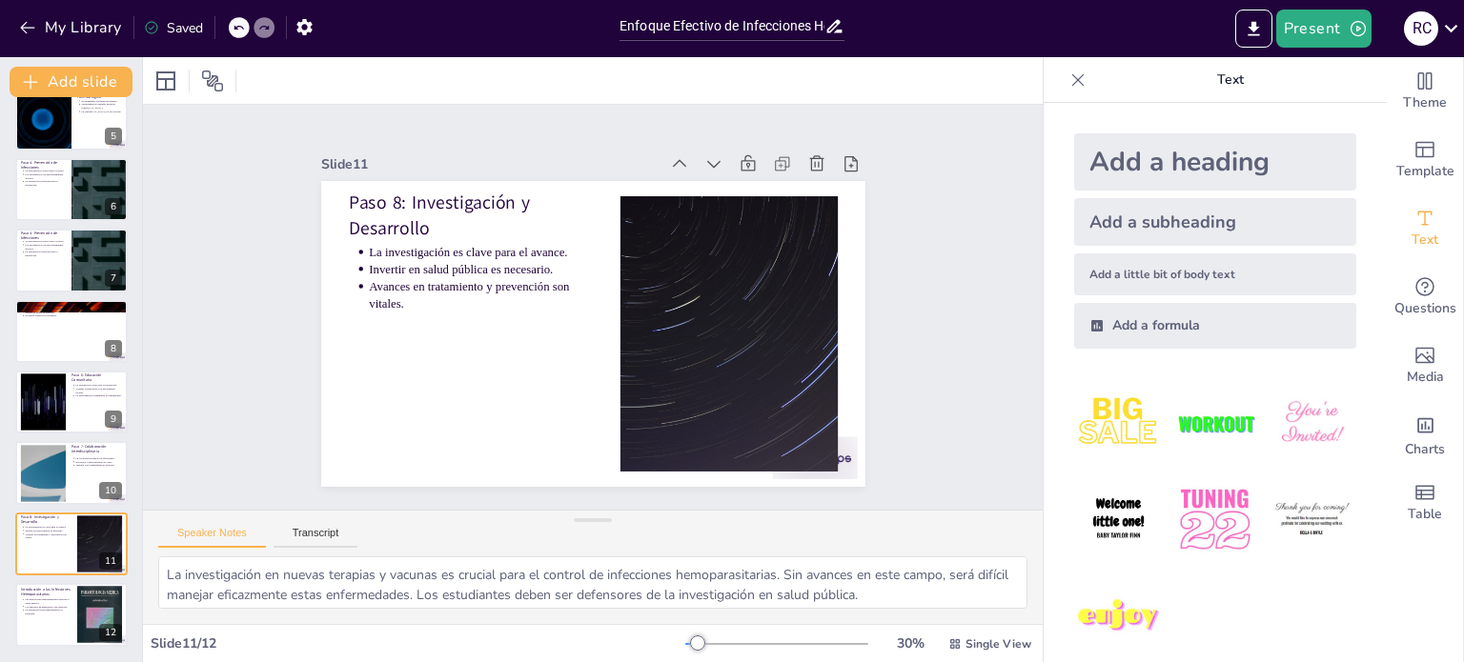
click at [1069, 76] on icon at bounding box center [1078, 80] width 19 height 19
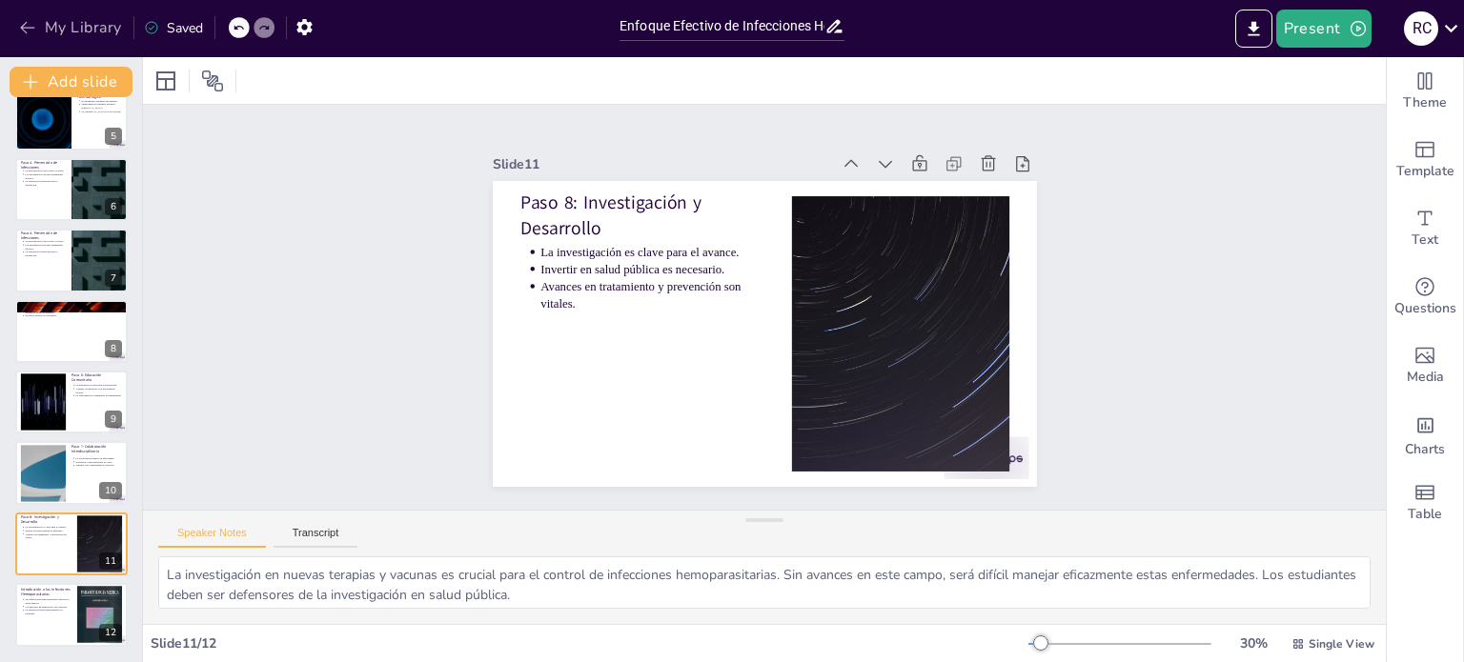
click at [97, 25] on button "My Library" at bounding box center [71, 27] width 115 height 31
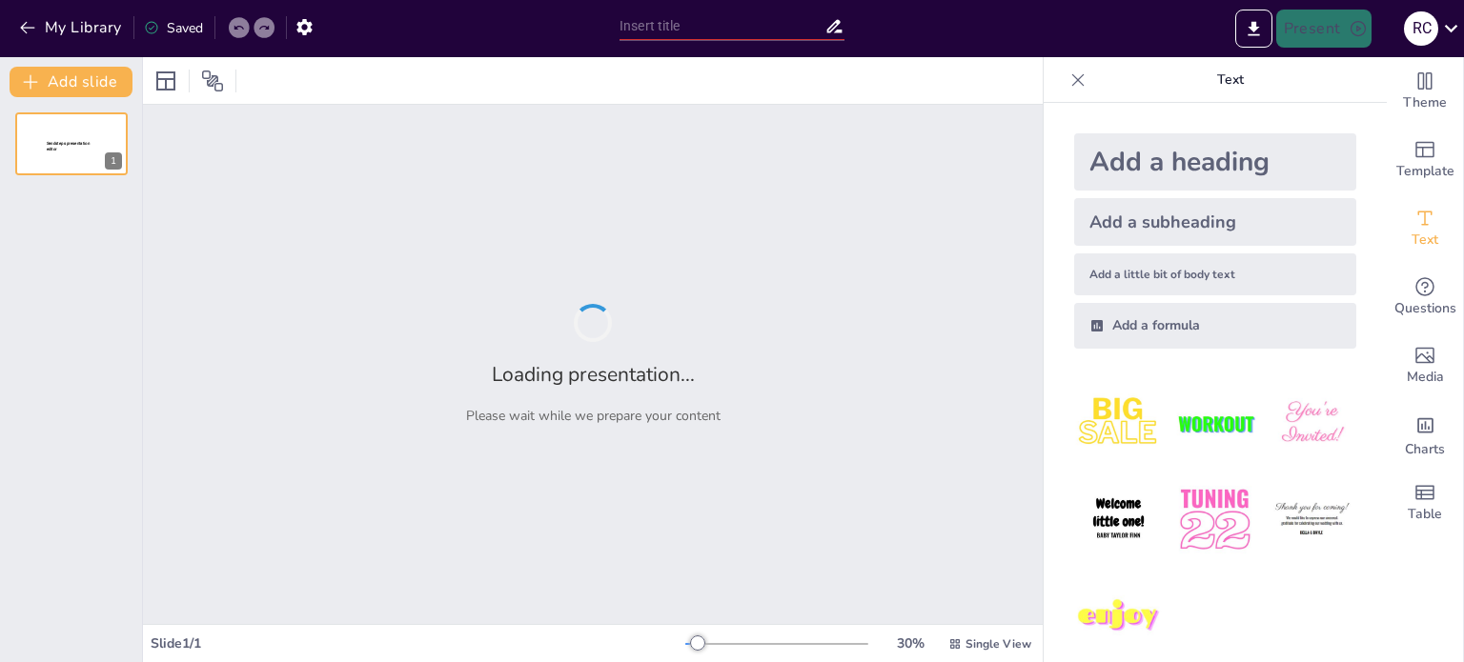
type input "Hemoparásitos: Avances y Perspectivas Actuales"
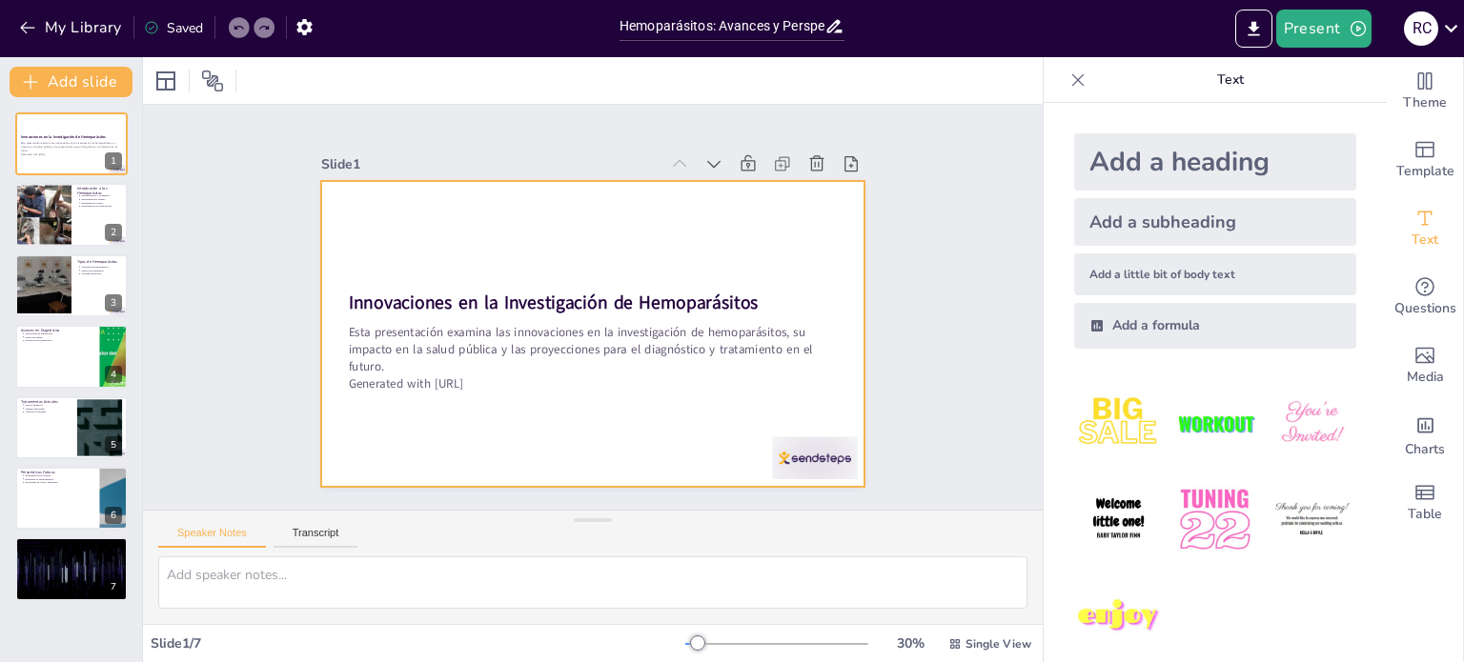
click at [803, 476] on div at bounding box center [580, 330] width 624 height 537
click at [804, 472] on div at bounding box center [568, 318] width 500 height 621
click at [758, 509] on div at bounding box center [709, 548] width 95 height 79
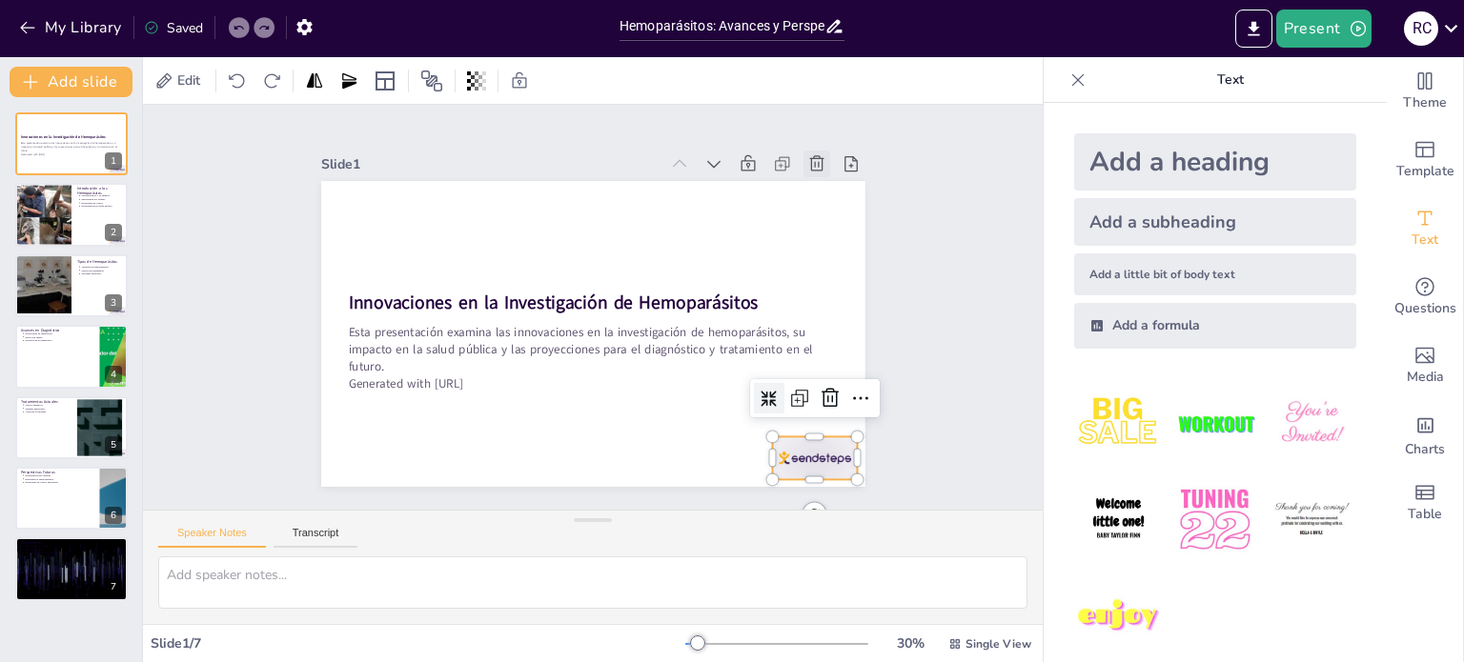
click at [396, 463] on icon at bounding box center [385, 473] width 21 height 21
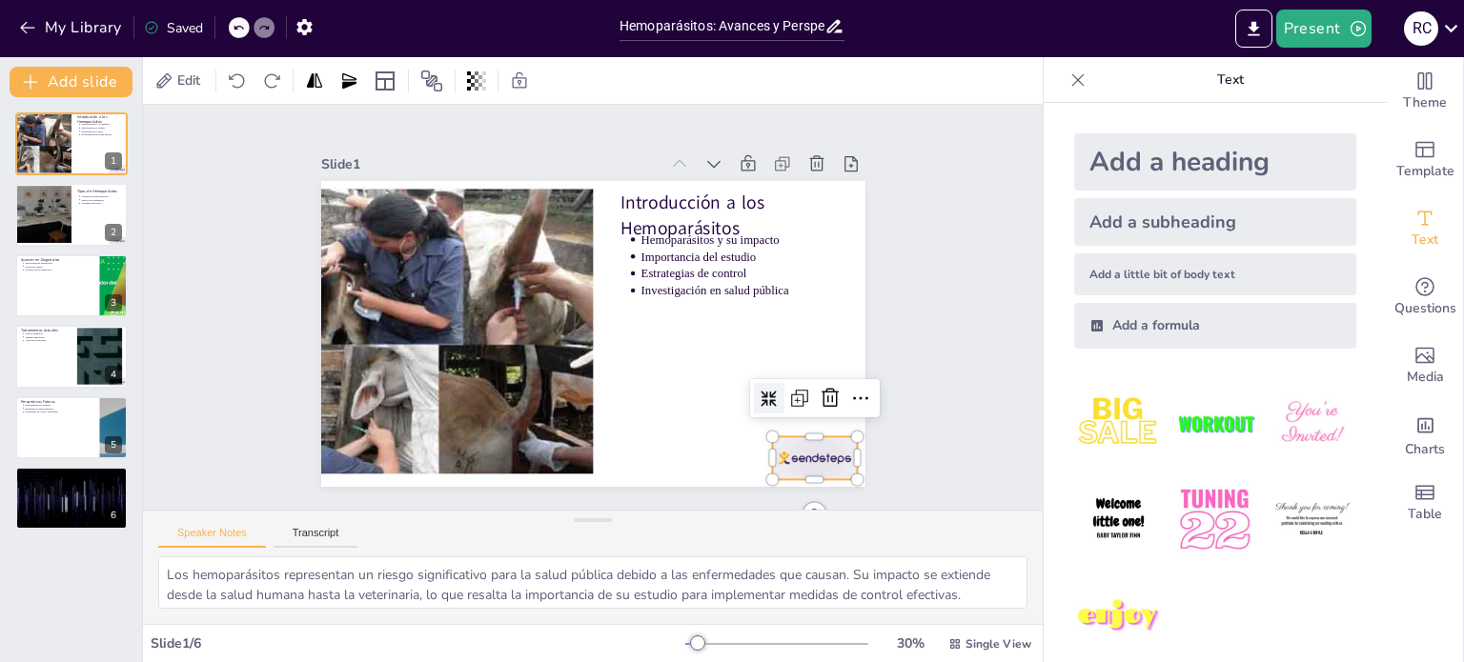
click at [674, 527] on div at bounding box center [629, 573] width 89 height 92
click at [842, 230] on icon at bounding box center [851, 239] width 18 height 19
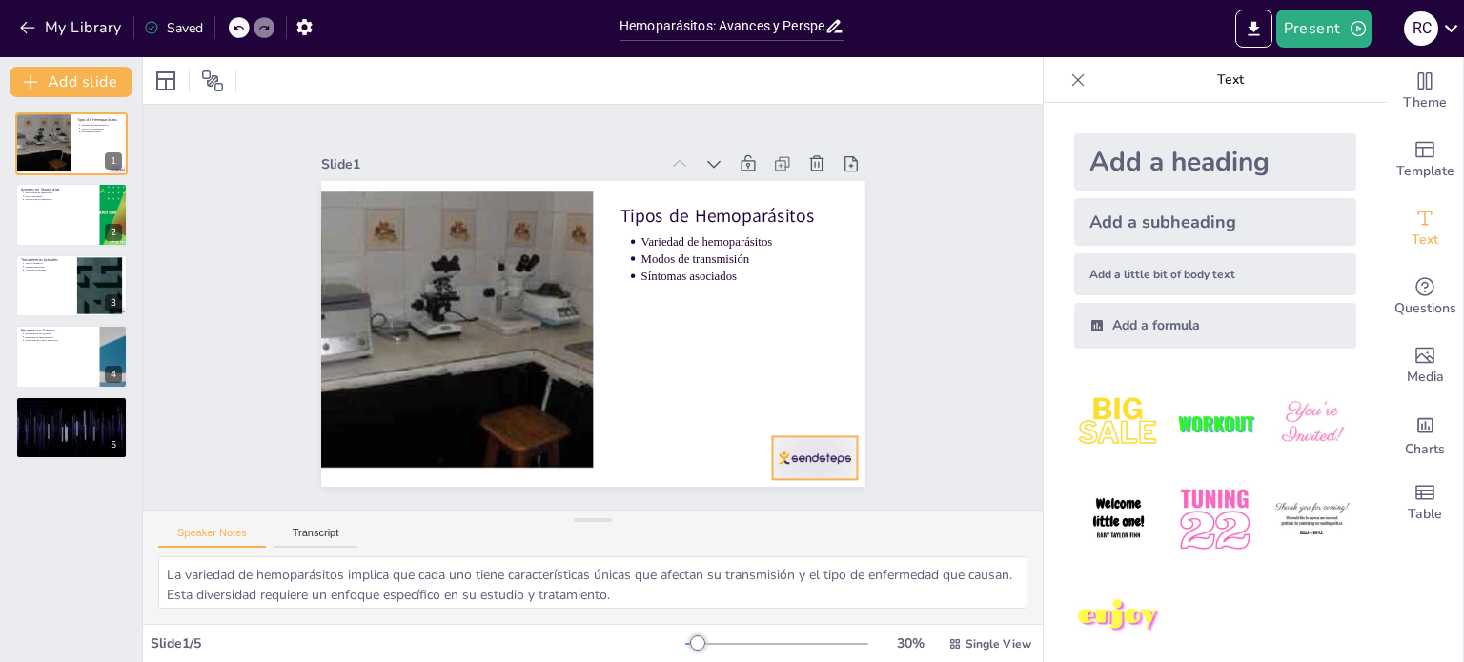
click at [552, 518] on div at bounding box center [518, 565] width 67 height 94
click at [699, 545] on icon at bounding box center [687, 556] width 23 height 23
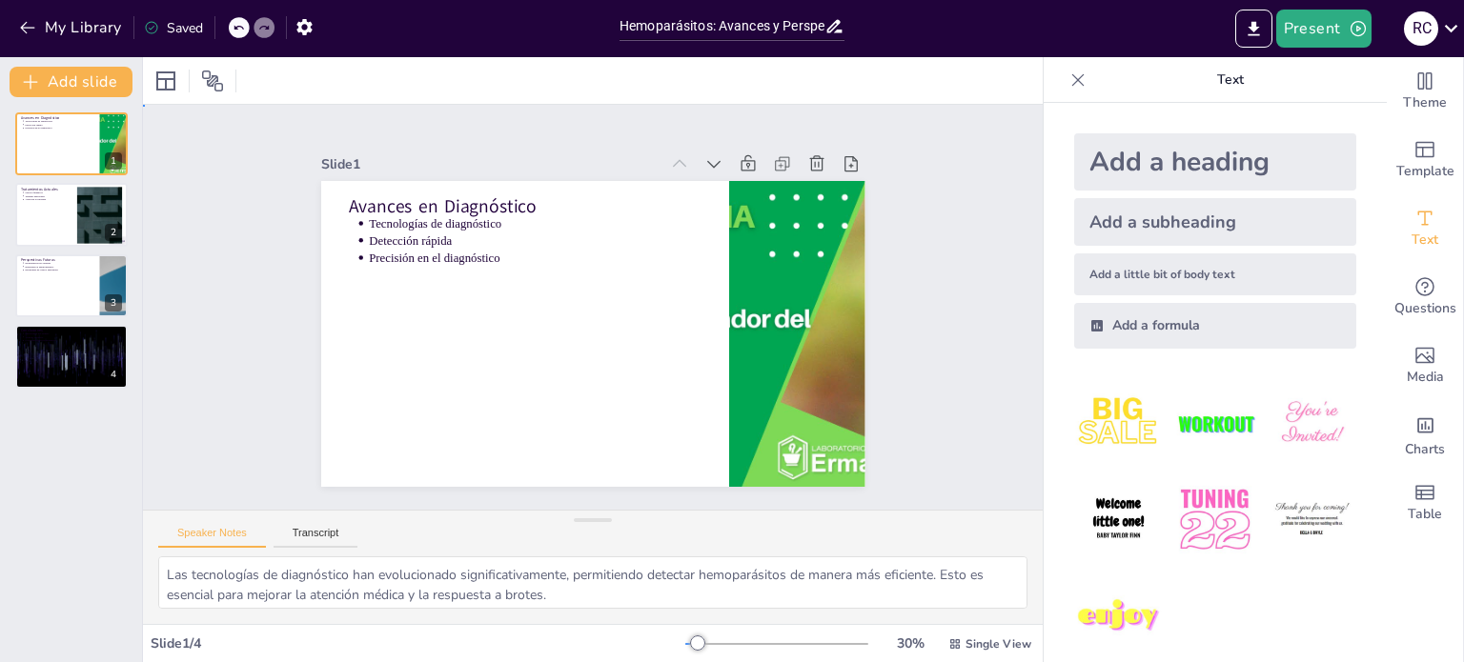
click at [935, 437] on div "Slide 1 Avances en Diagnóstico Tecnologías de diagnóstico Detección rápida Prec…" at bounding box center [592, 307] width 987 height 736
click at [784, 403] on div at bounding box center [534, 110] width 500 height 621
click at [946, 418] on div "Slide 1 Avances en Diagnóstico Tecnologías de diagnóstico Detección rápida Prec…" at bounding box center [593, 308] width 857 height 967
click at [632, 480] on icon at bounding box center [618, 493] width 27 height 27
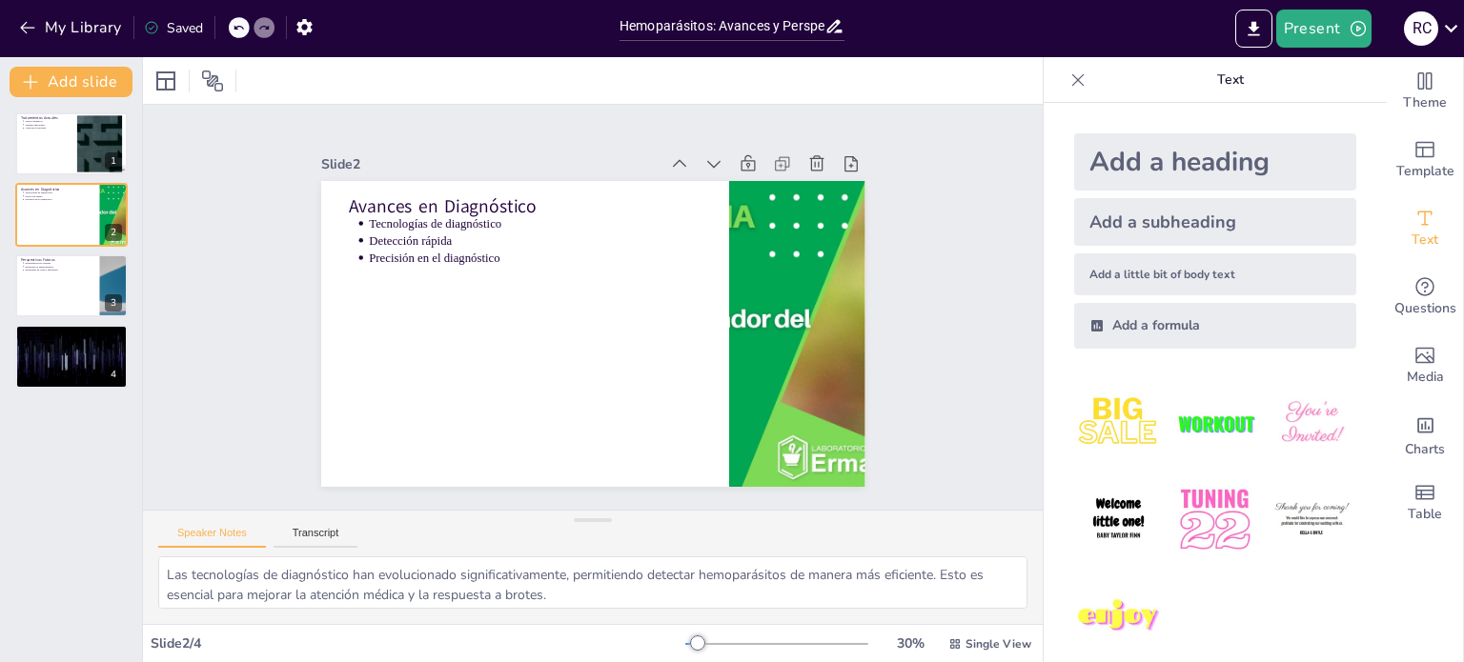
scroll to position [84, 0]
click at [99, 299] on div at bounding box center [114, 286] width 114 height 65
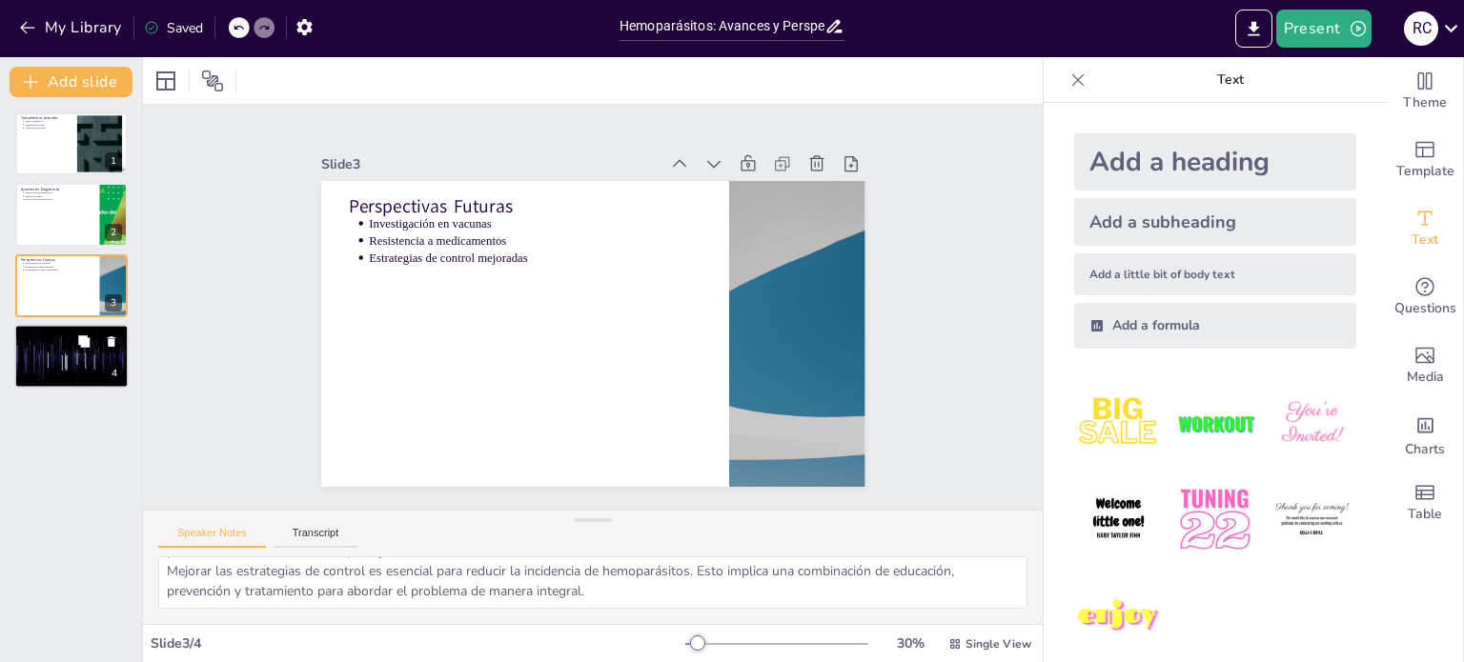
click at [100, 365] on div at bounding box center [71, 356] width 114 height 65
type textarea "La importancia del estudio de hemoparásitos no puede subestimarse. Estos organi…"
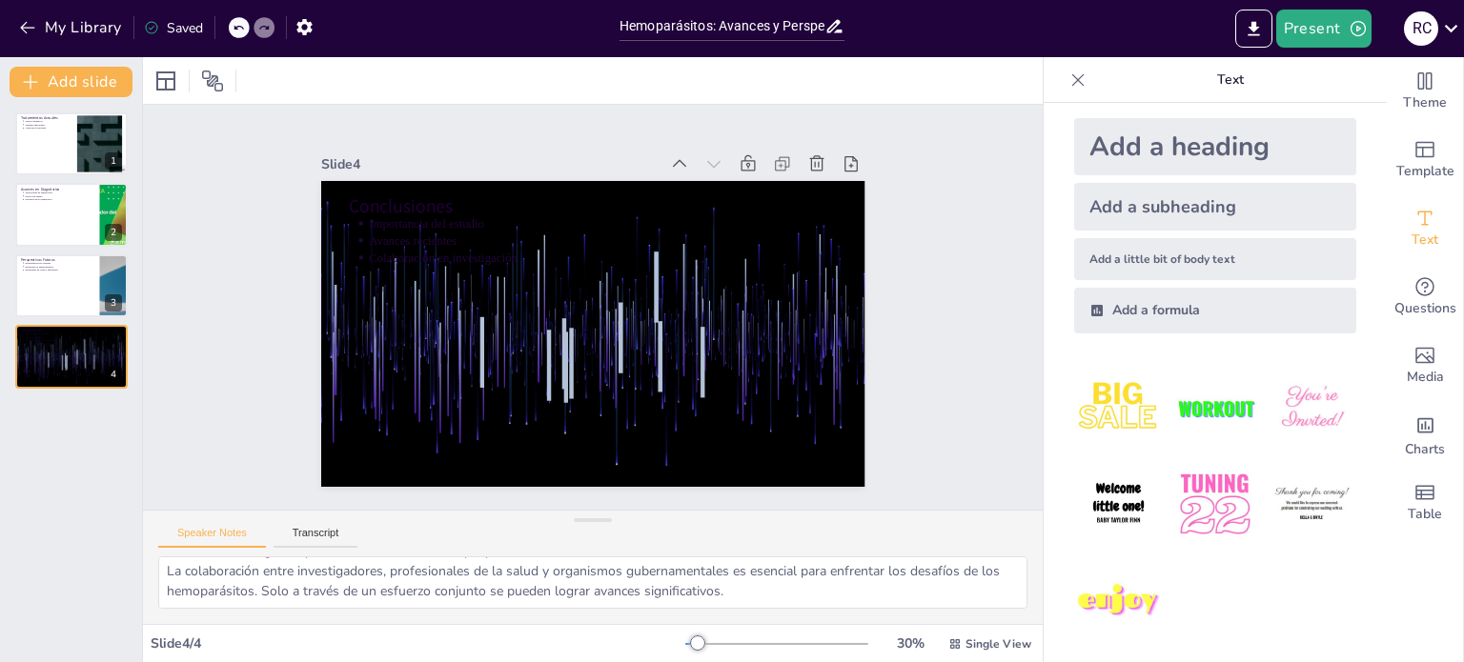
scroll to position [19, 0]
